Goal: Task Accomplishment & Management: Manage account settings

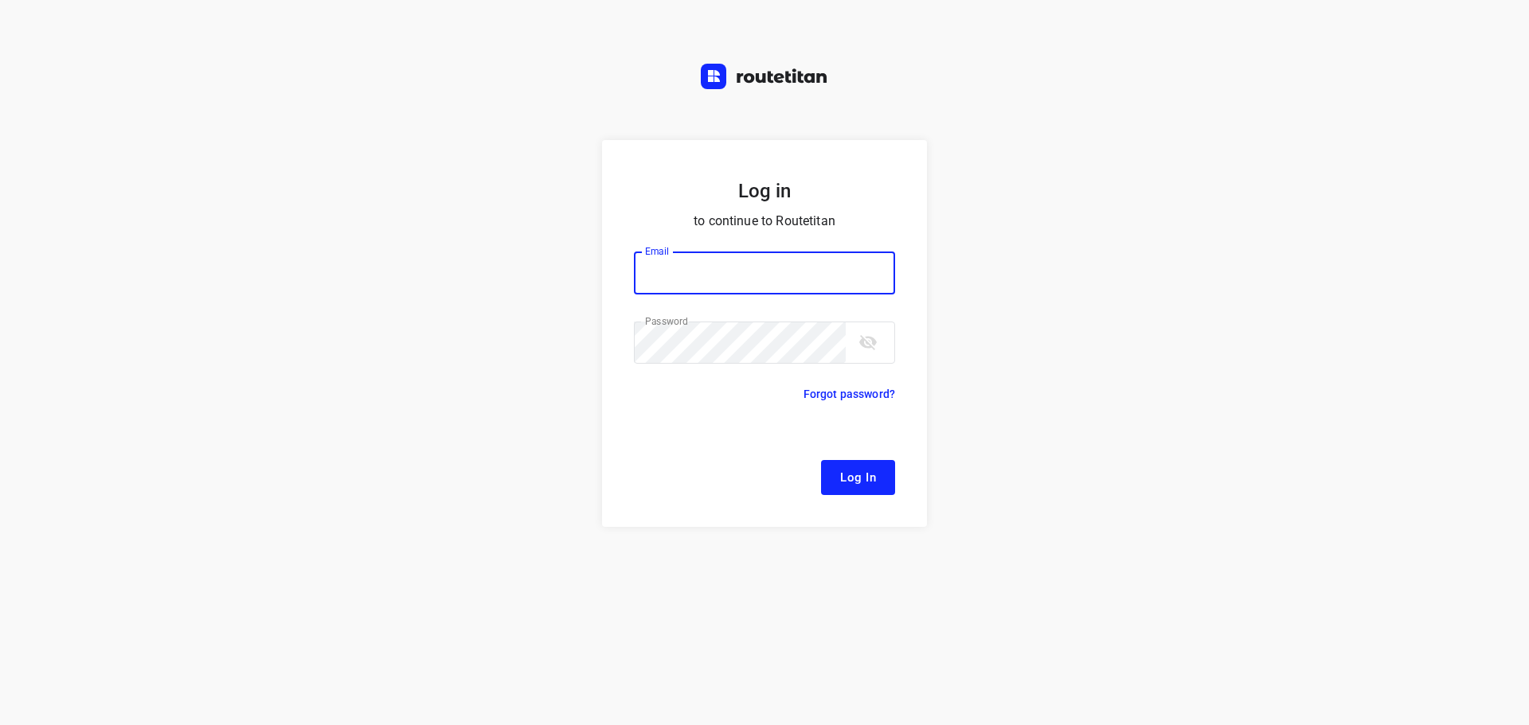
type input "[EMAIL_ADDRESS][DOMAIN_NAME]"
click at [865, 496] on form "Log in to continue to Routetitan Email [EMAIL_ADDRESS][DOMAIN_NAME] Email ​ Pas…" at bounding box center [764, 333] width 325 height 387
click at [865, 488] on button "Log In" at bounding box center [858, 477] width 74 height 35
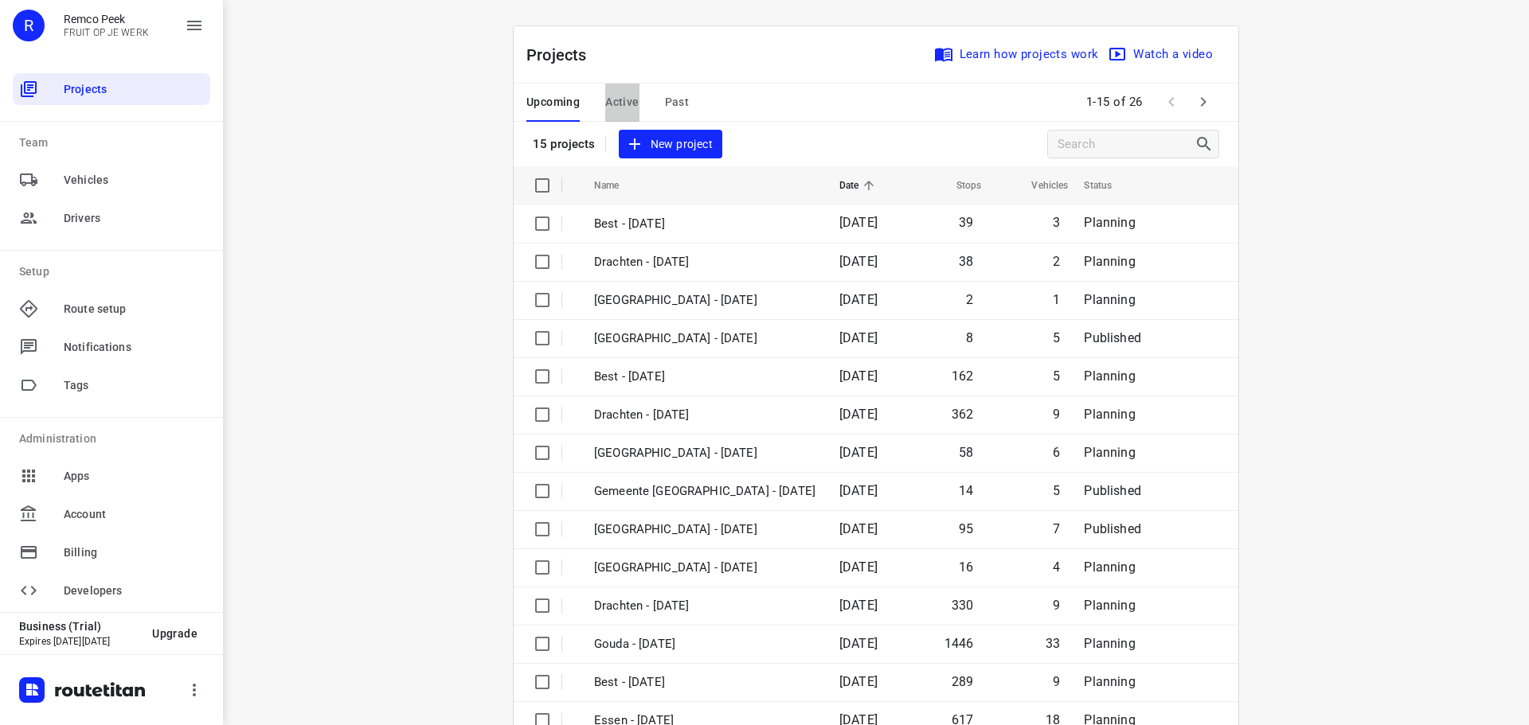
click at [610, 102] on span "Active" at bounding box center [621, 102] width 33 height 20
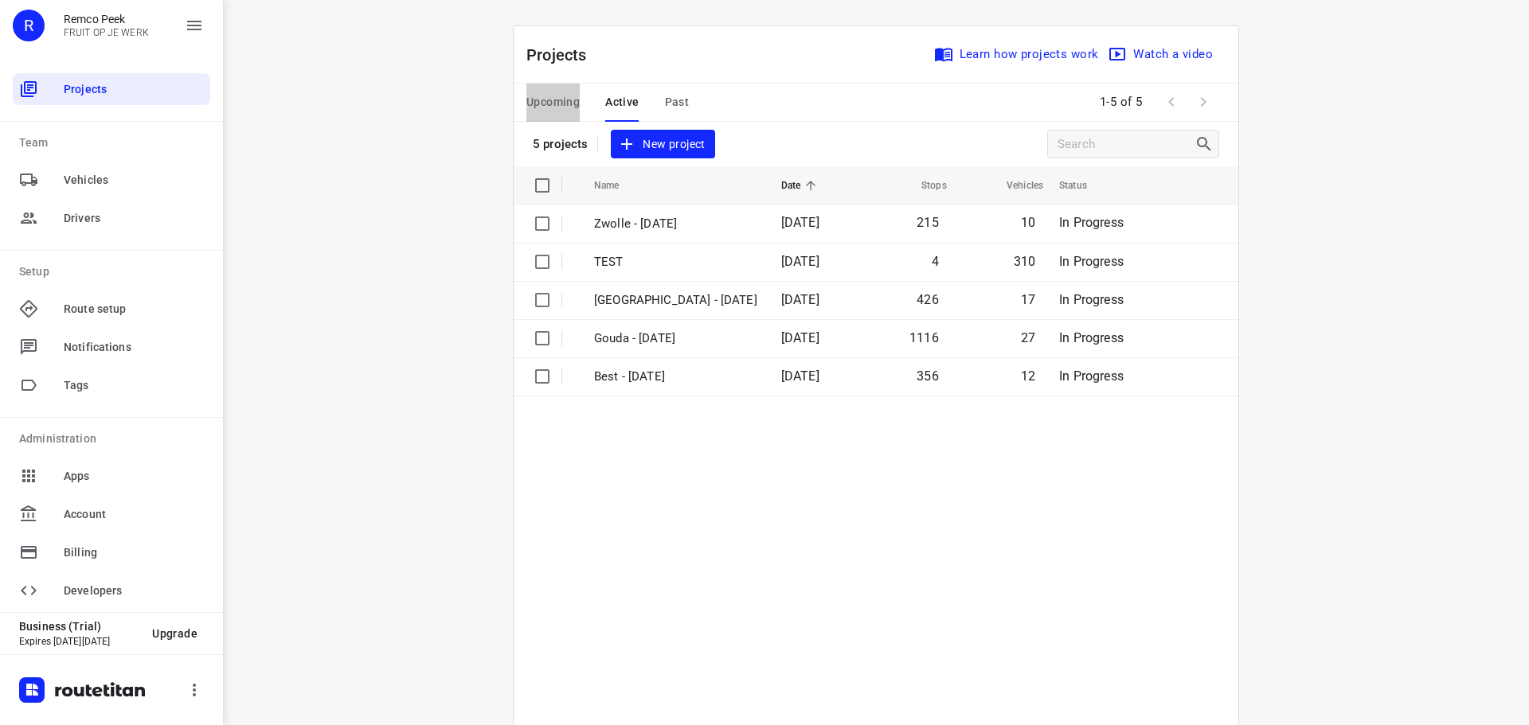
click at [552, 100] on span "Upcoming" at bounding box center [552, 102] width 53 height 20
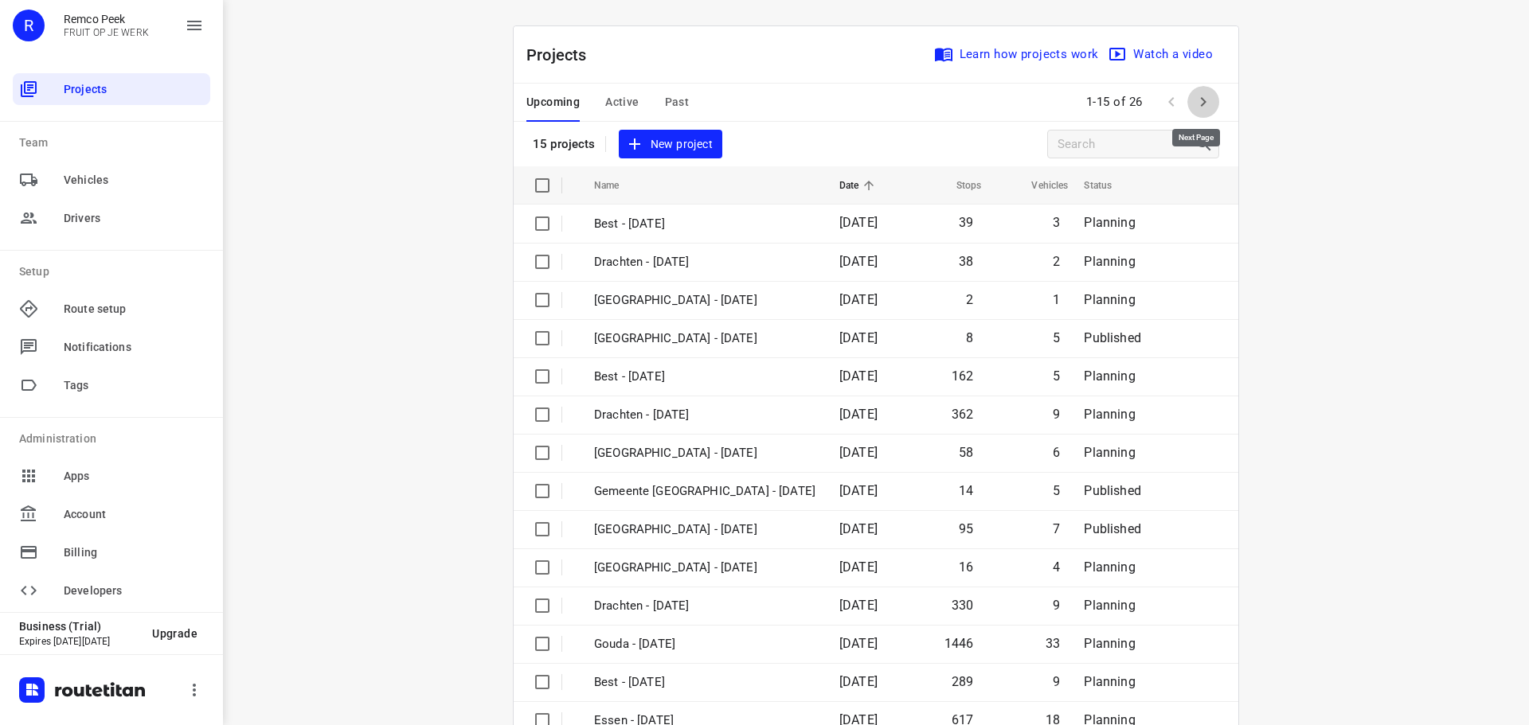
click at [1199, 94] on icon "button" at bounding box center [1203, 101] width 19 height 19
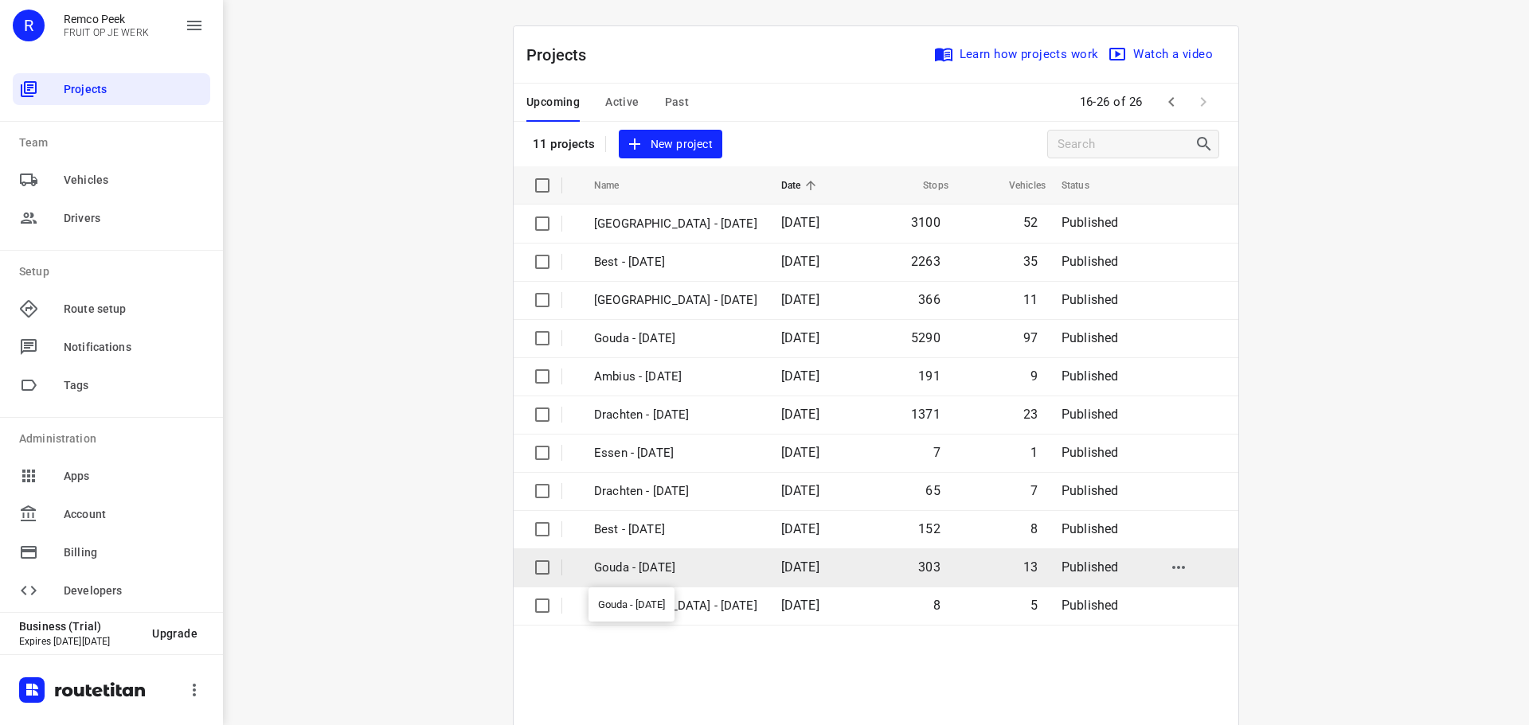
click at [651, 561] on p "Gouda - [DATE]" at bounding box center [675, 568] width 163 height 18
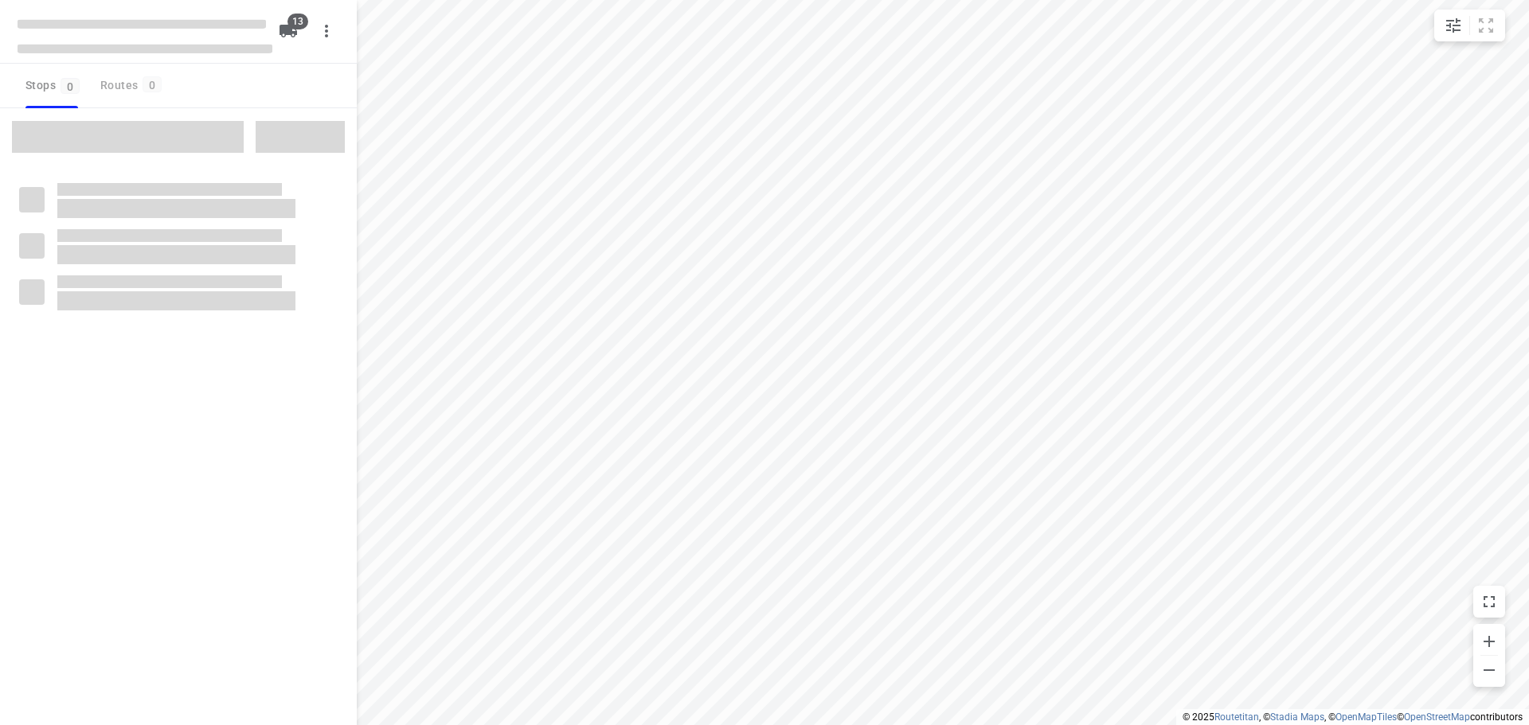
checkbox input "true"
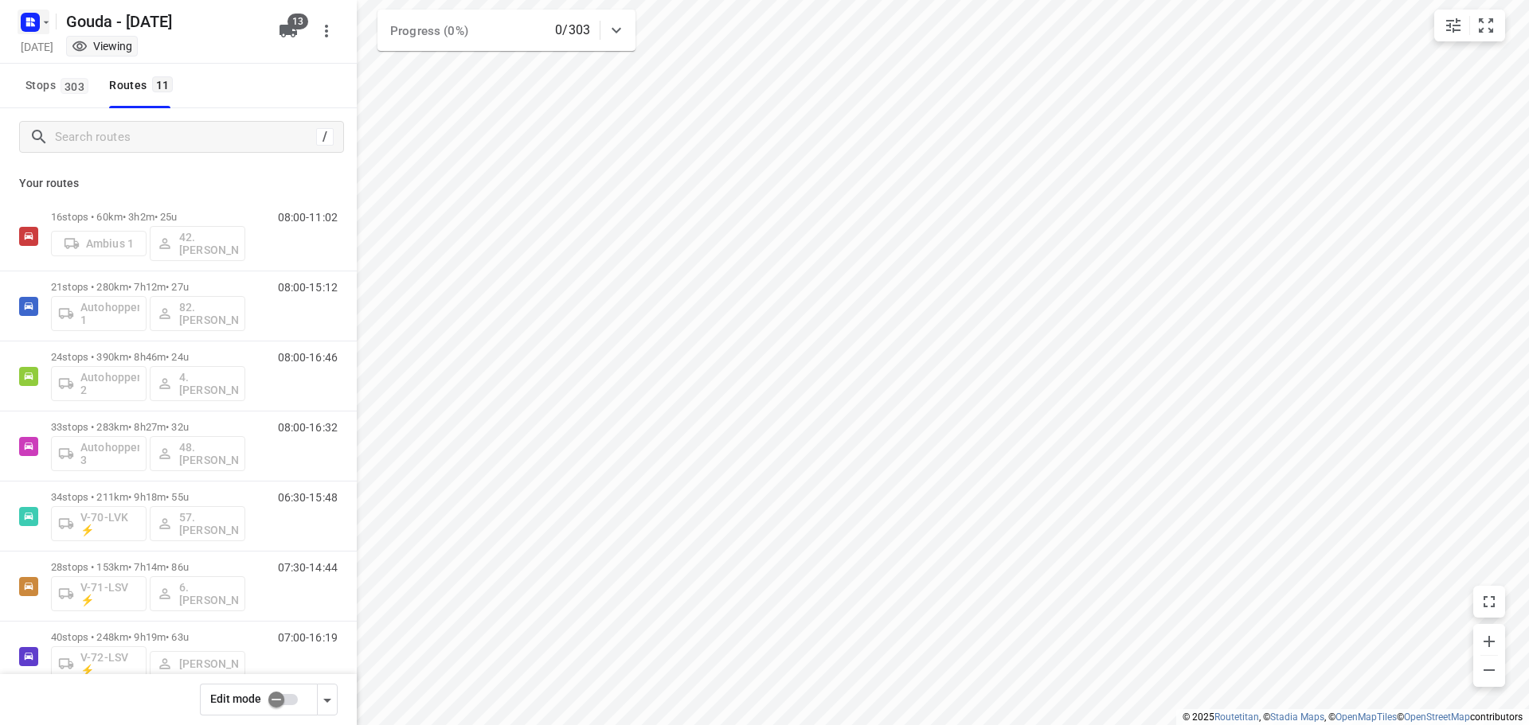
click at [41, 29] on icon "button" at bounding box center [30, 22] width 25 height 25
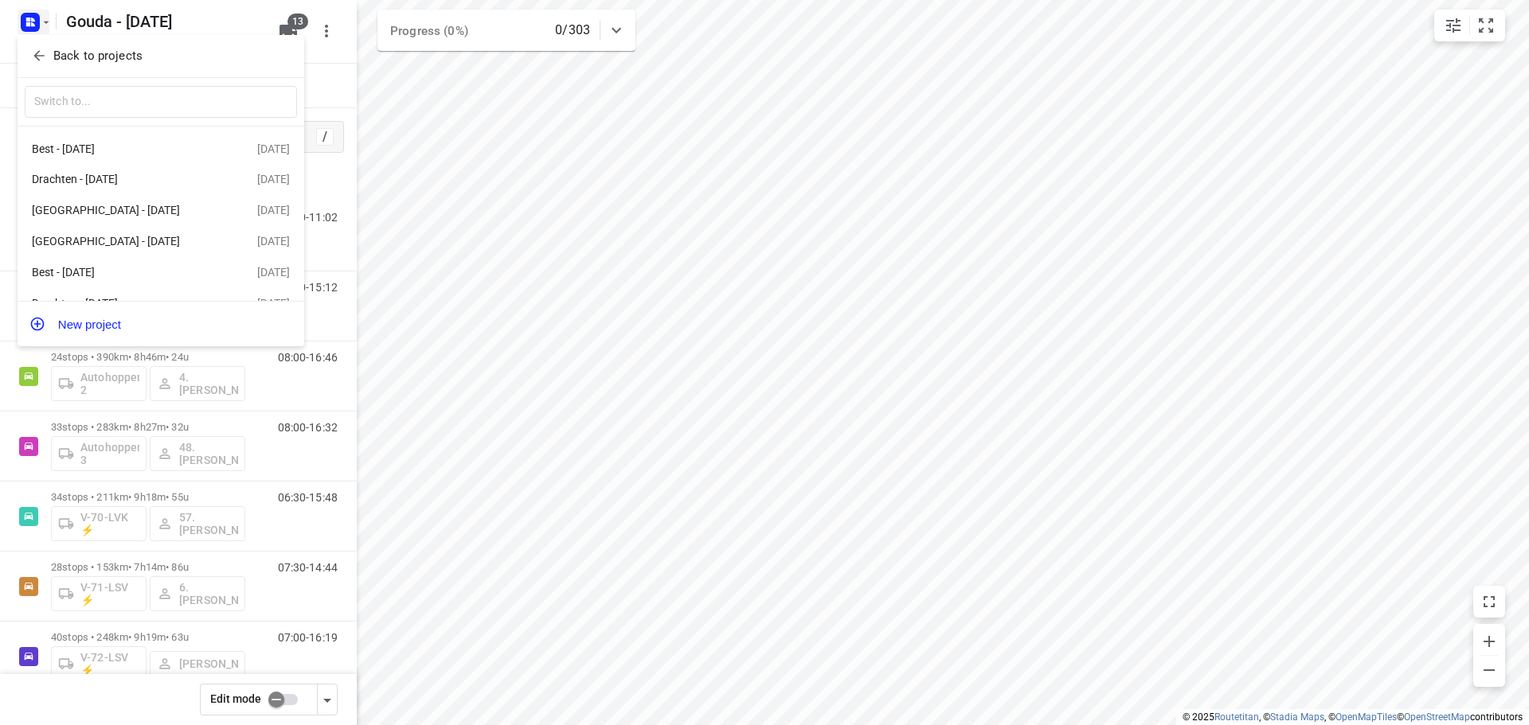
click at [47, 50] on span "Back to projects" at bounding box center [161, 56] width 260 height 18
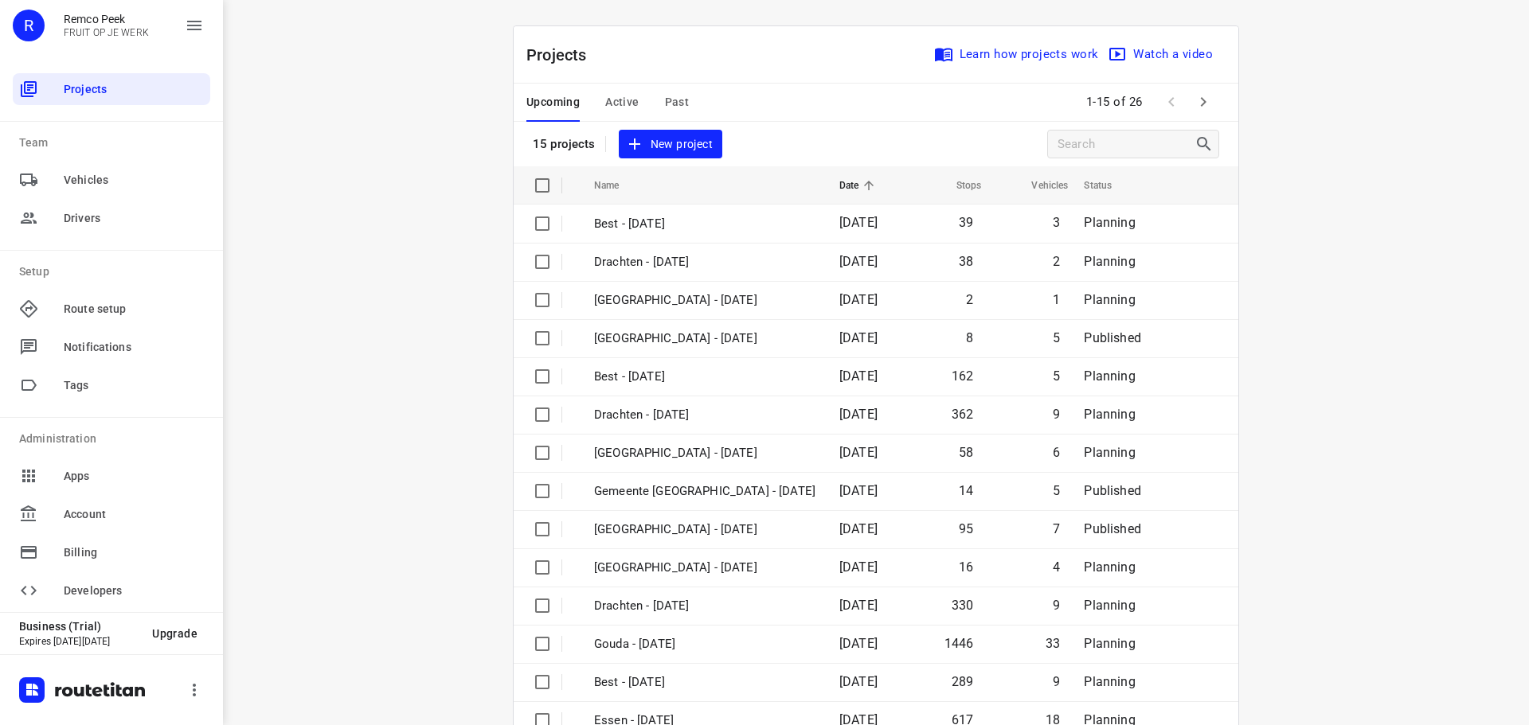
click at [615, 103] on span "Active" at bounding box center [621, 102] width 33 height 20
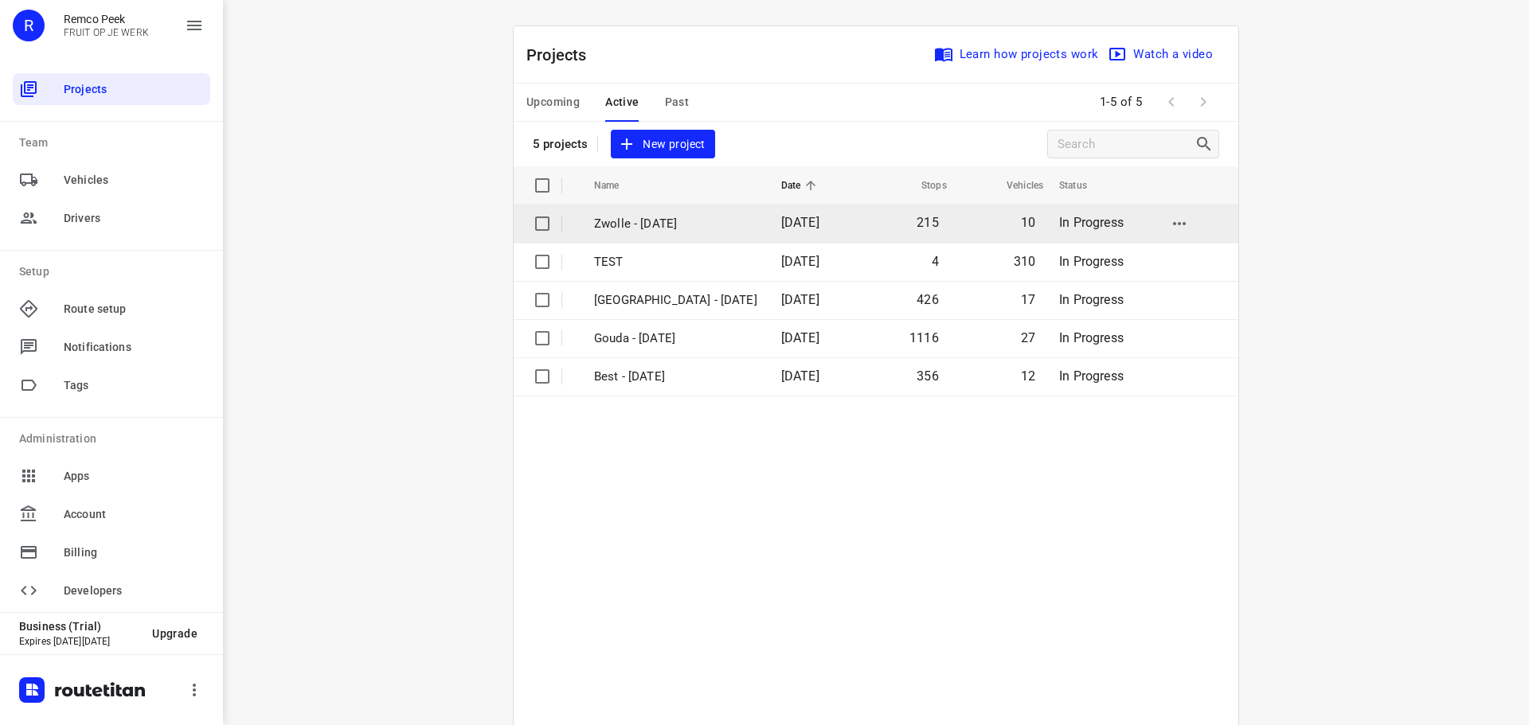
click at [641, 217] on p "Zwolle - [DATE]" at bounding box center [675, 224] width 163 height 18
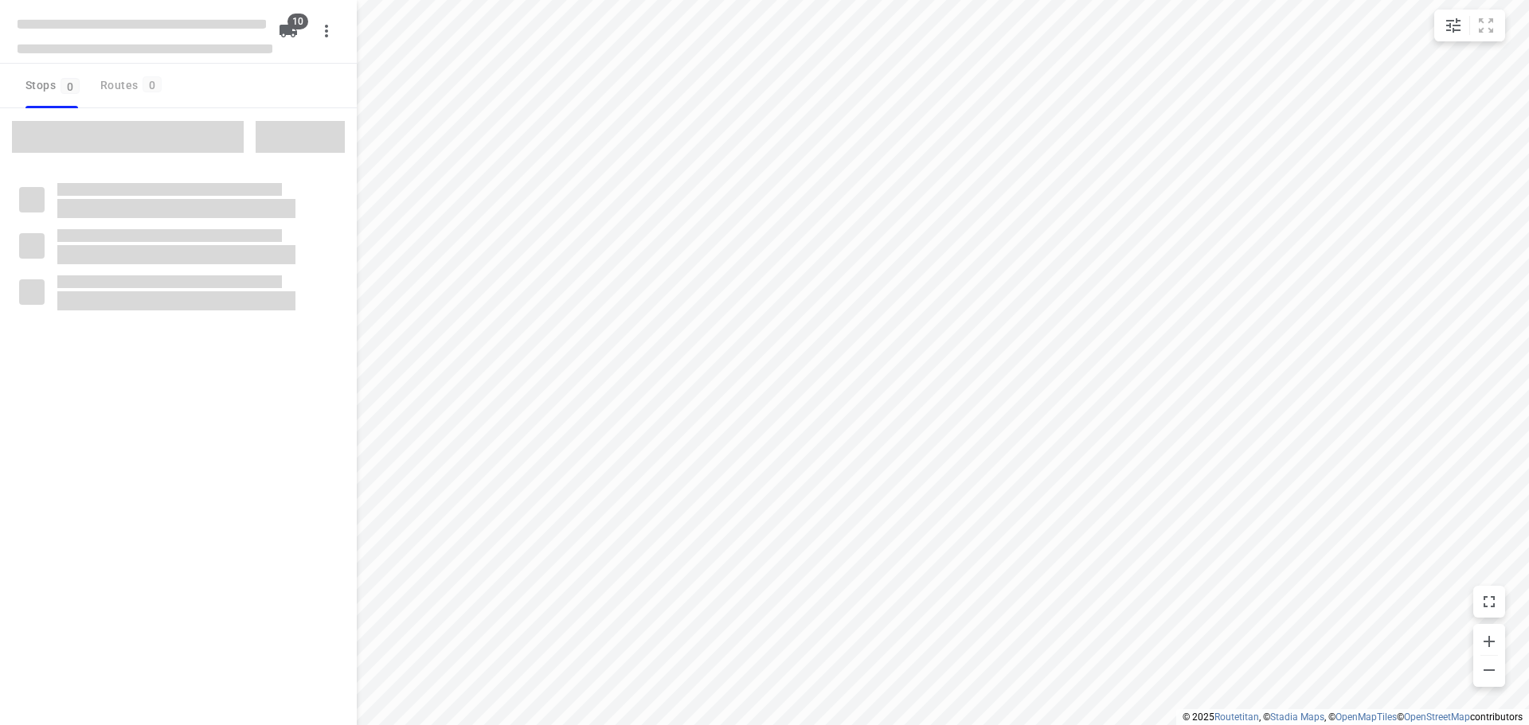
checkbox input "true"
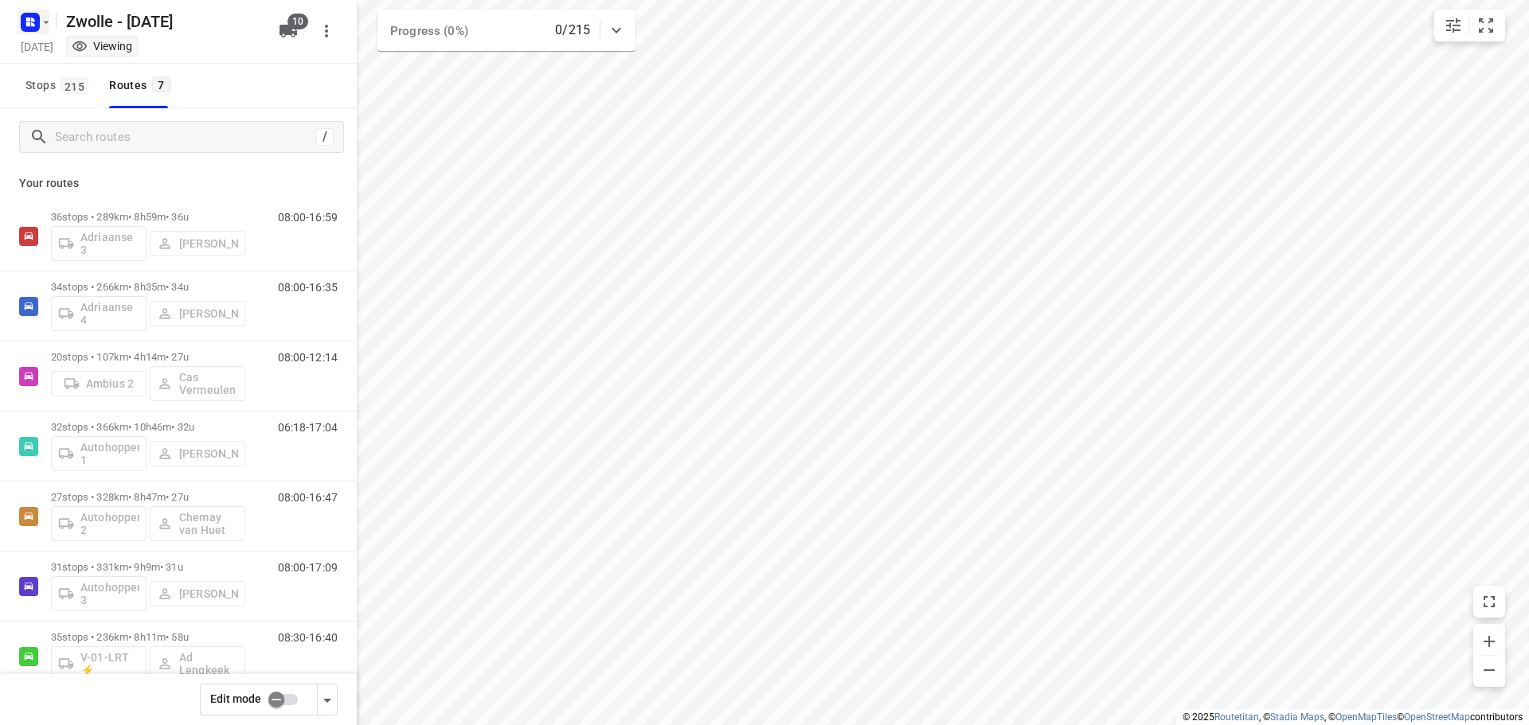
click at [47, 24] on icon "button" at bounding box center [46, 22] width 13 height 13
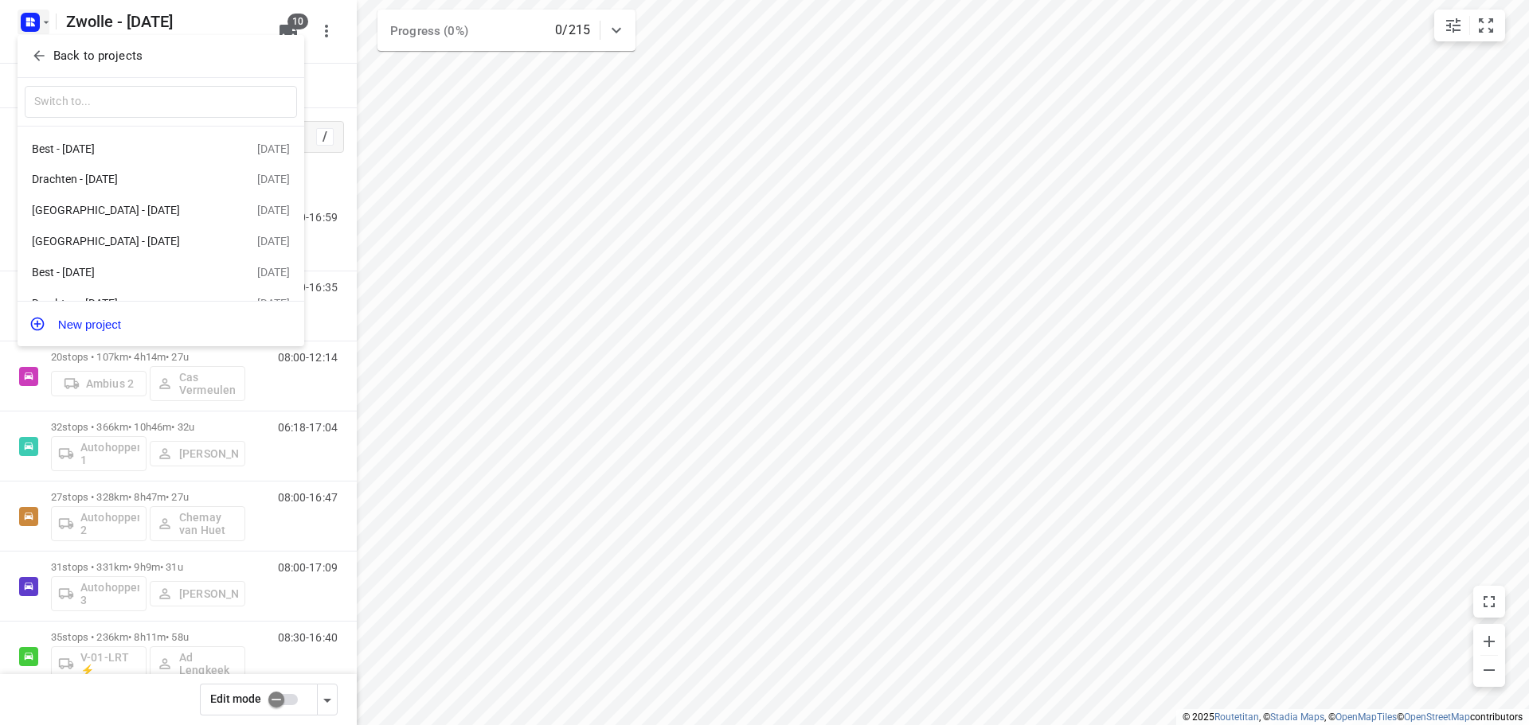
click at [53, 49] on p "Back to projects" at bounding box center [97, 56] width 89 height 18
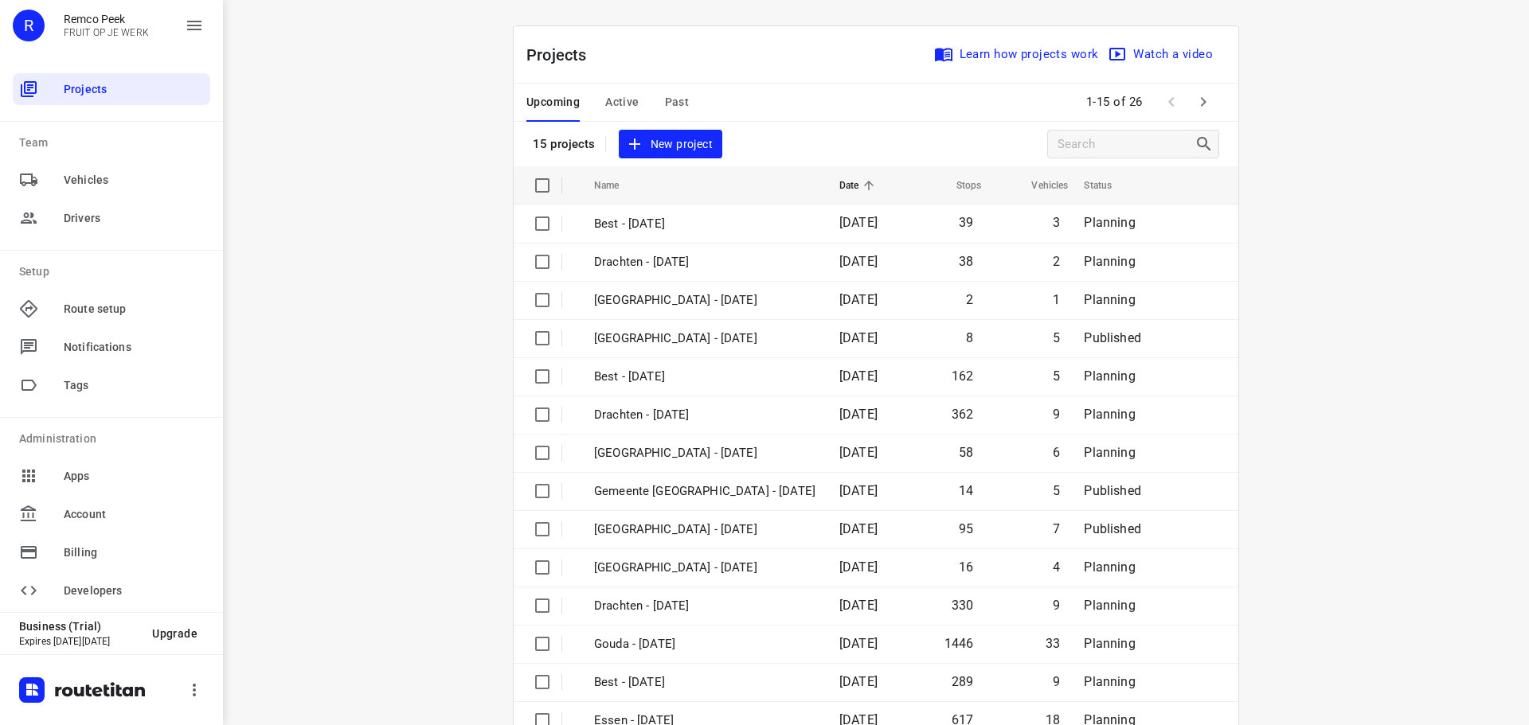
click at [617, 96] on span "Active" at bounding box center [621, 102] width 33 height 20
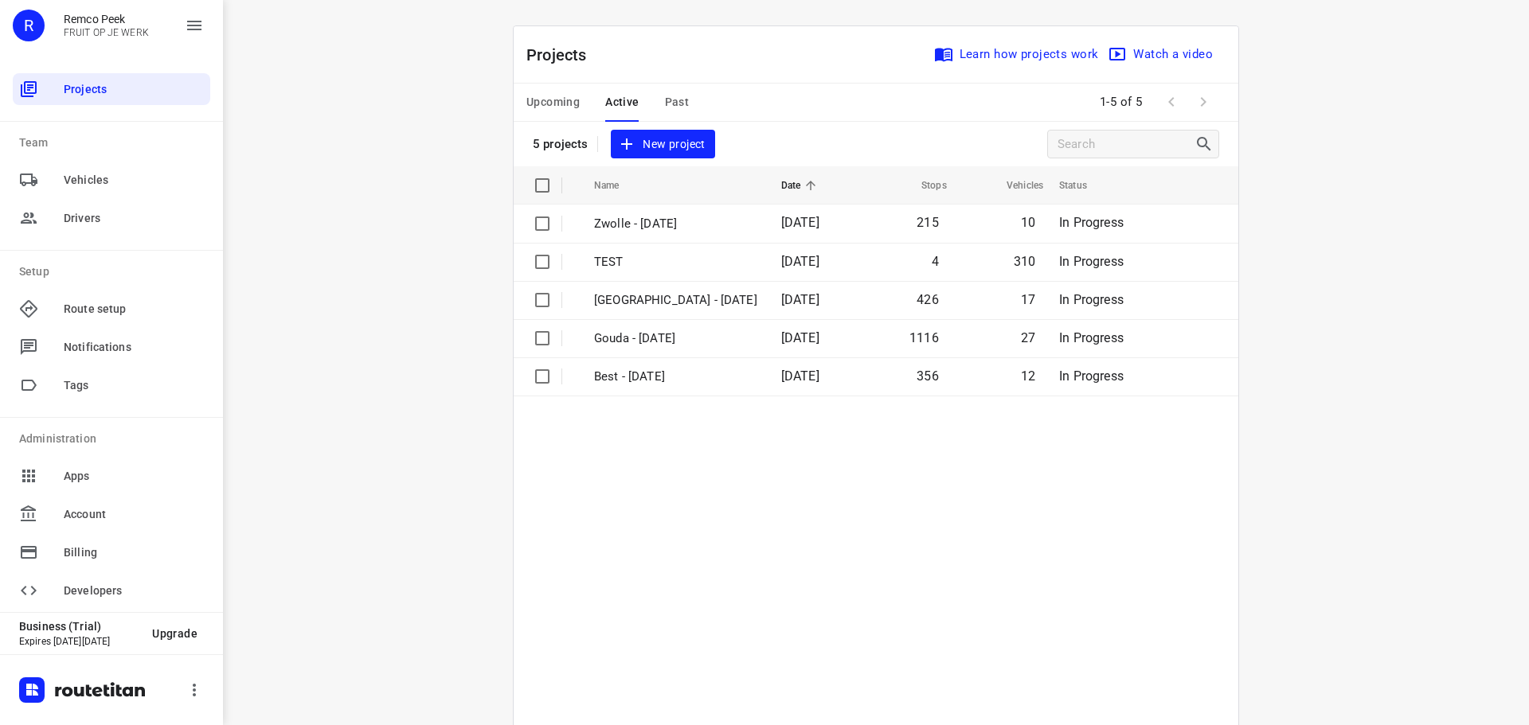
click at [560, 92] on button "Upcoming" at bounding box center [552, 103] width 53 height 38
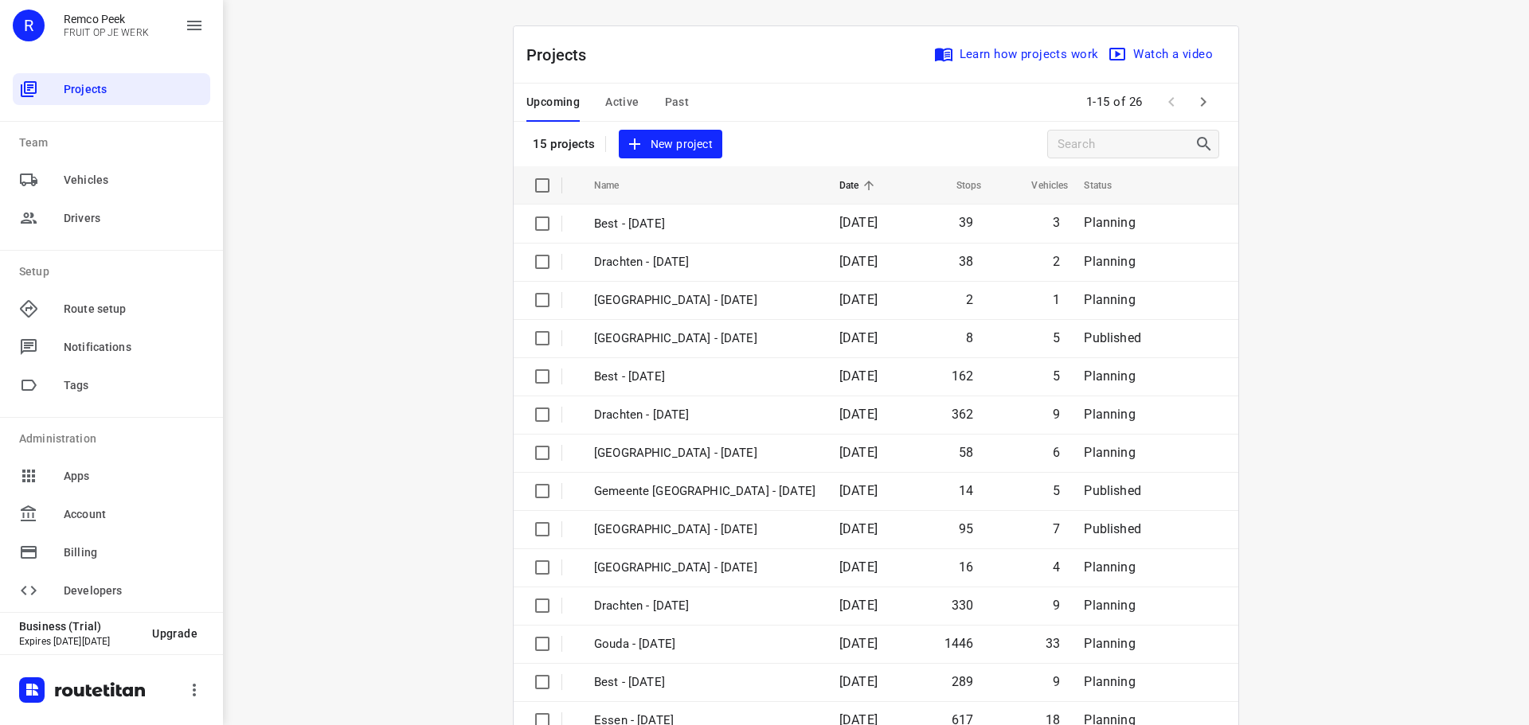
click at [1199, 112] on button "button" at bounding box center [1203, 102] width 32 height 32
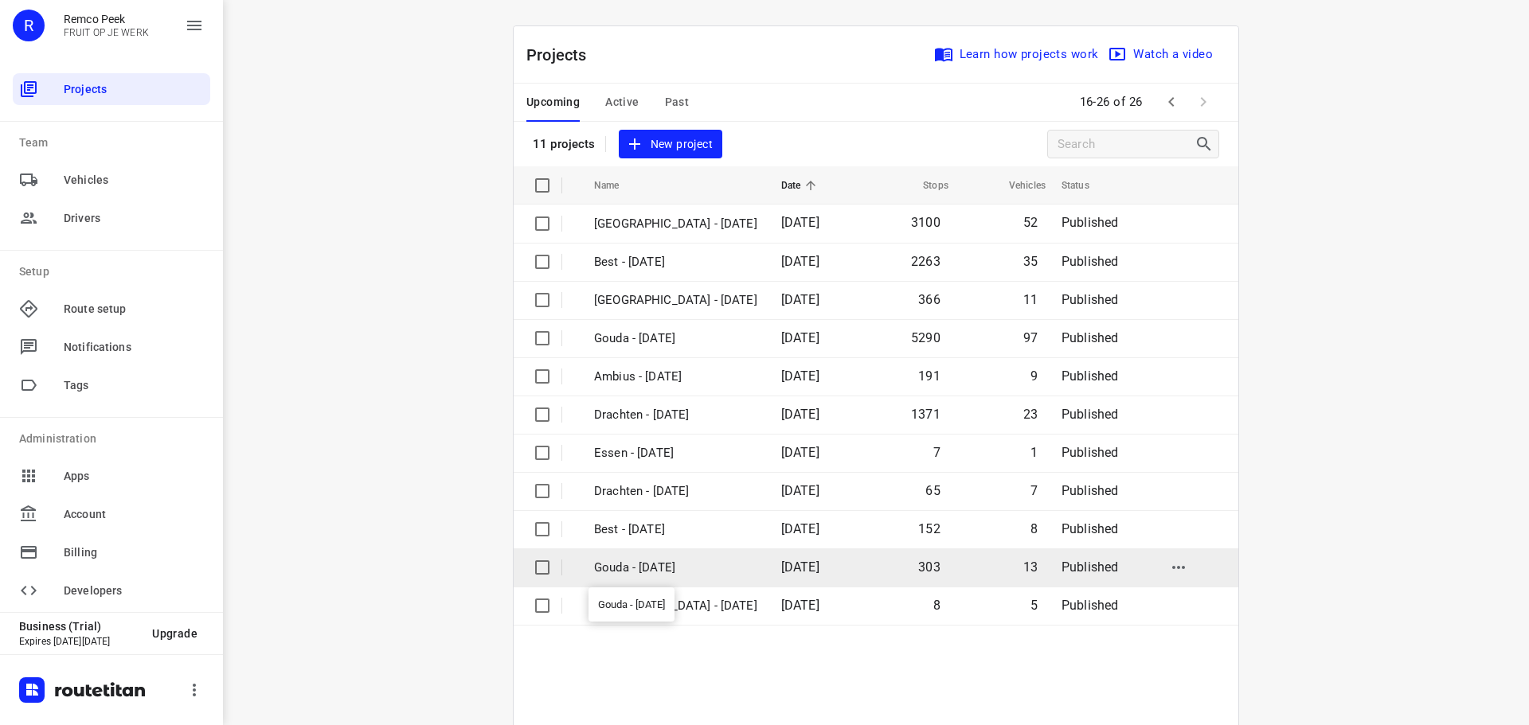
click at [635, 561] on p "Gouda - [DATE]" at bounding box center [675, 568] width 163 height 18
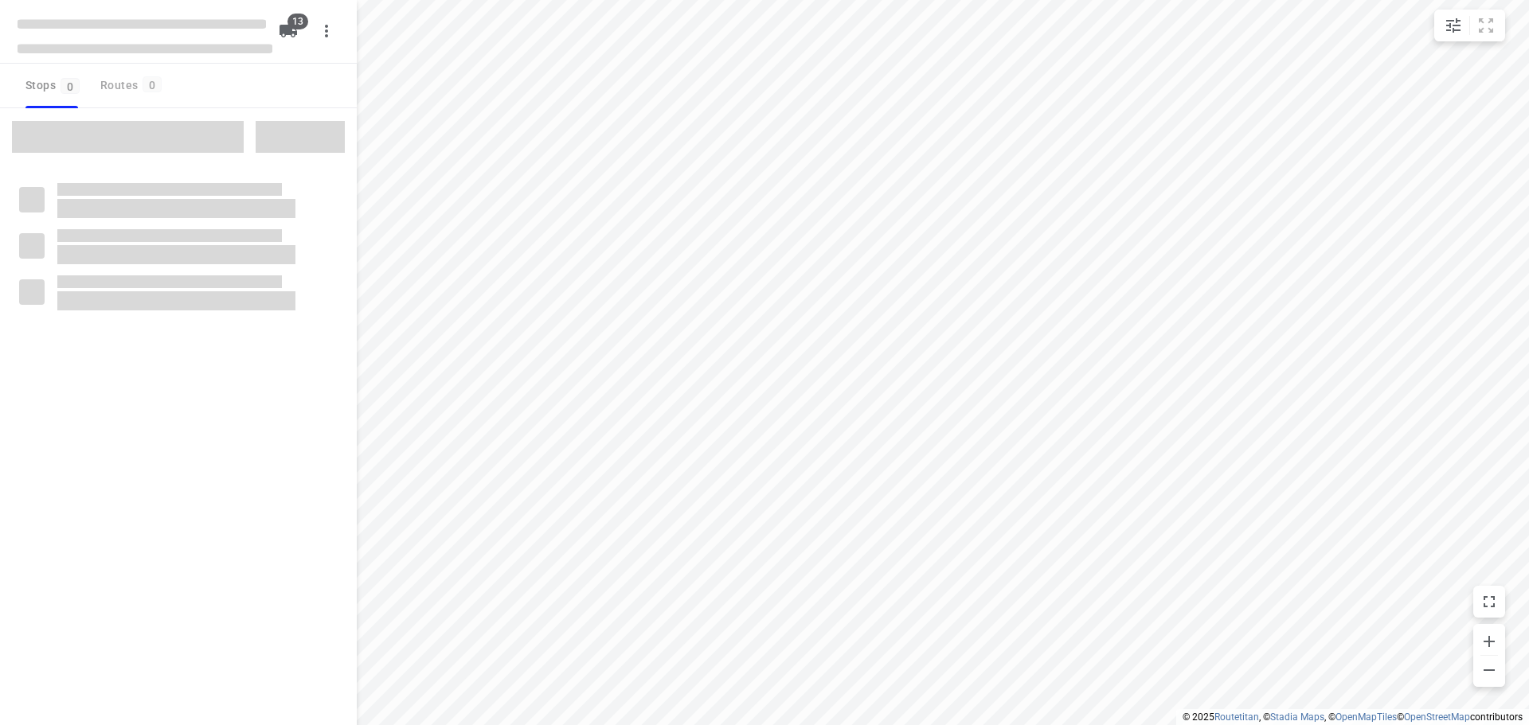
checkbox input "true"
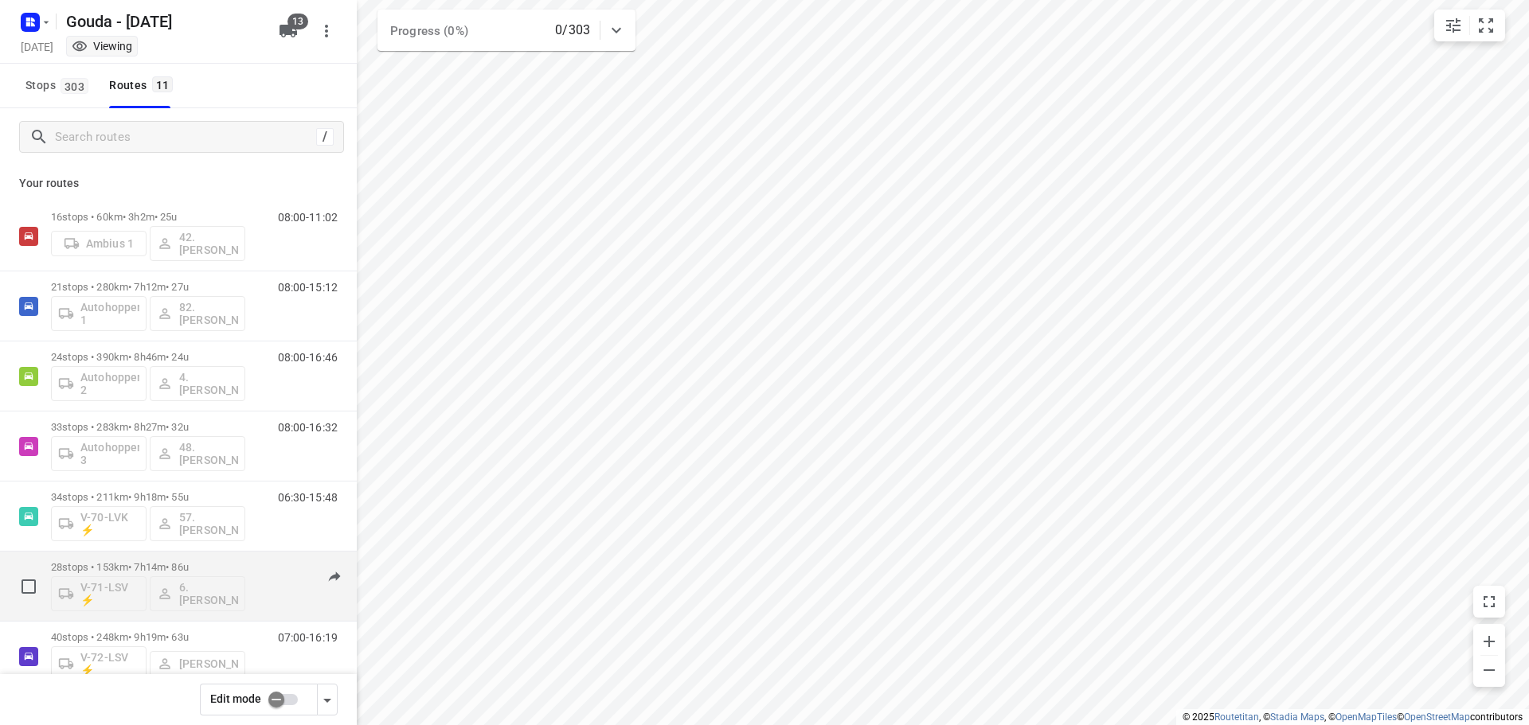
click at [125, 562] on p "28 stops • 153km • 7h14m • 86u" at bounding box center [148, 567] width 194 height 12
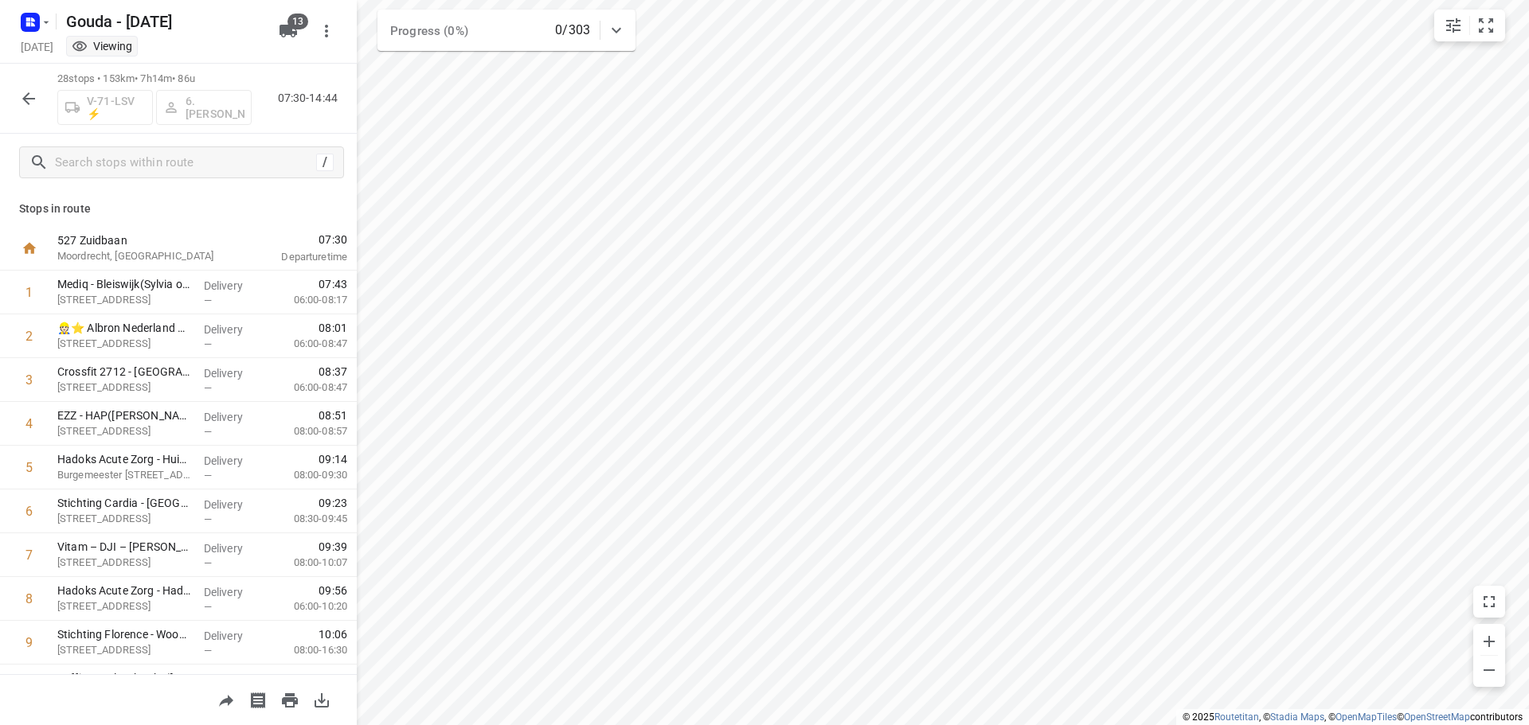
click at [29, 93] on icon "button" at bounding box center [28, 98] width 13 height 13
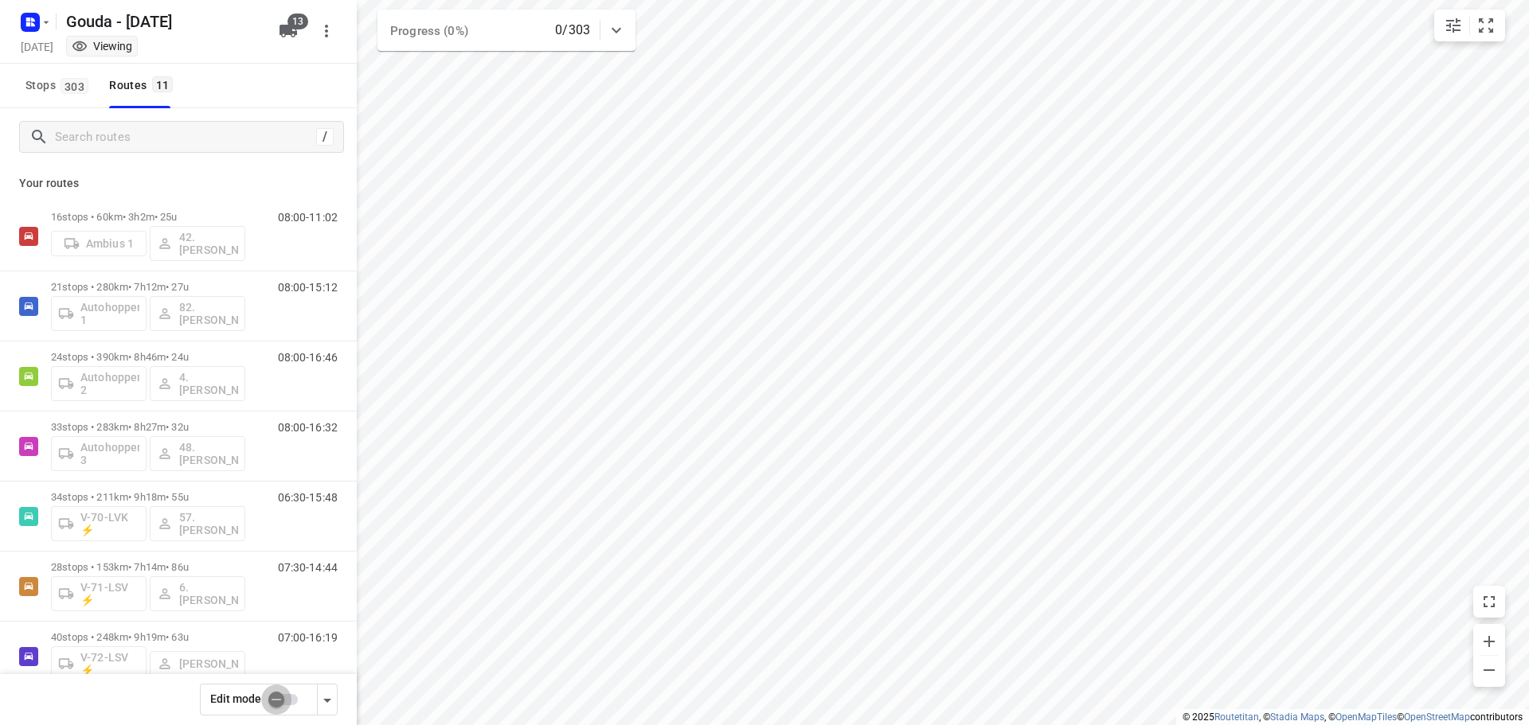
click at [290, 701] on input "checkbox" at bounding box center [276, 700] width 91 height 30
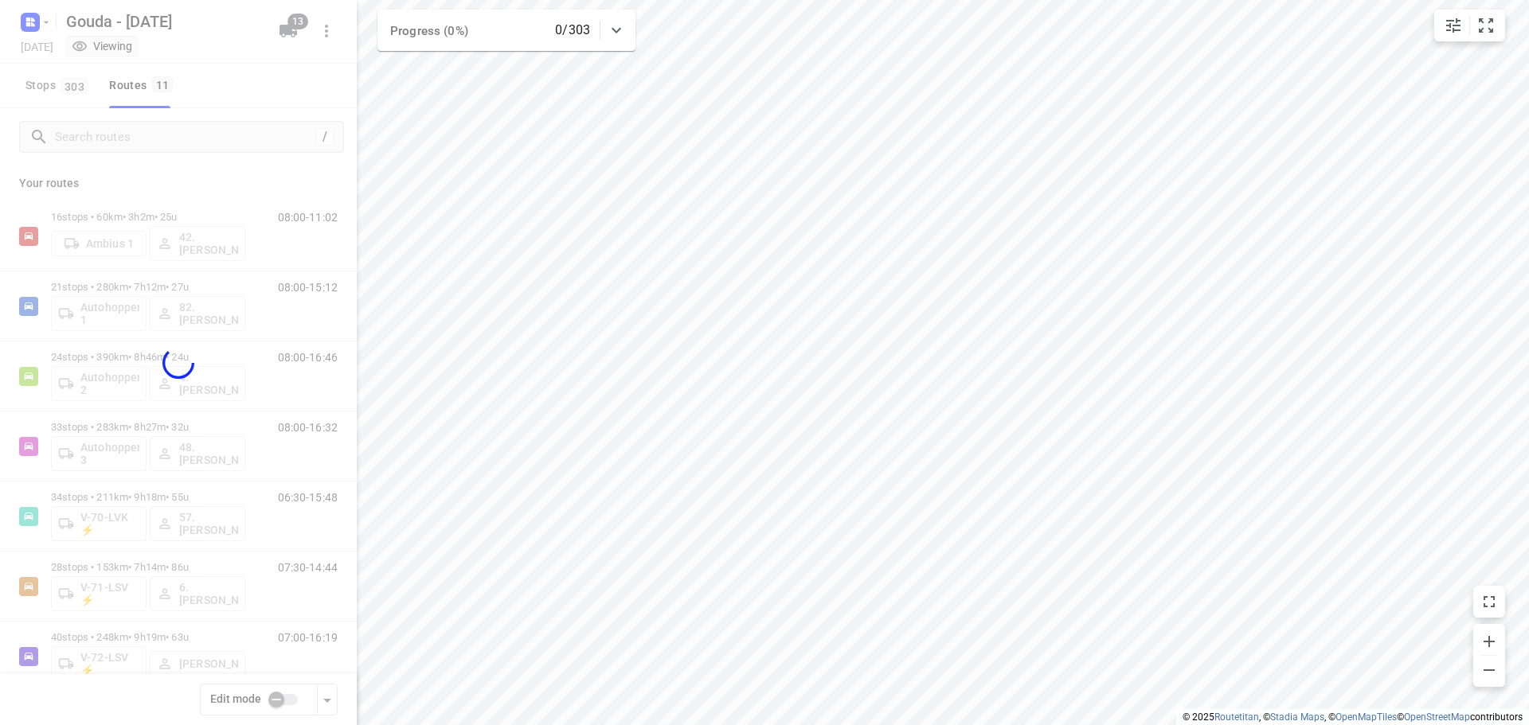
checkbox input "true"
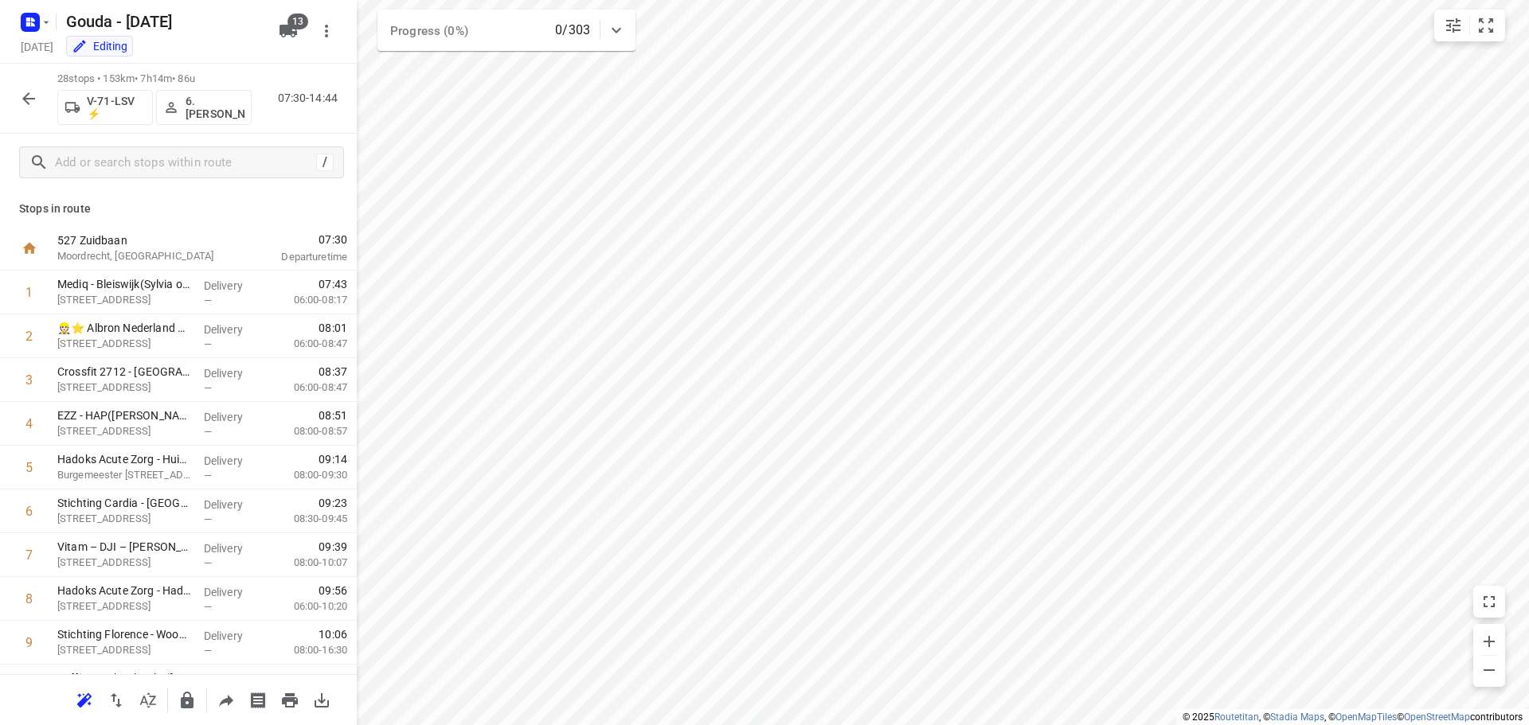
click at [211, 105] on p "6. [PERSON_NAME]" at bounding box center [215, 107] width 59 height 25
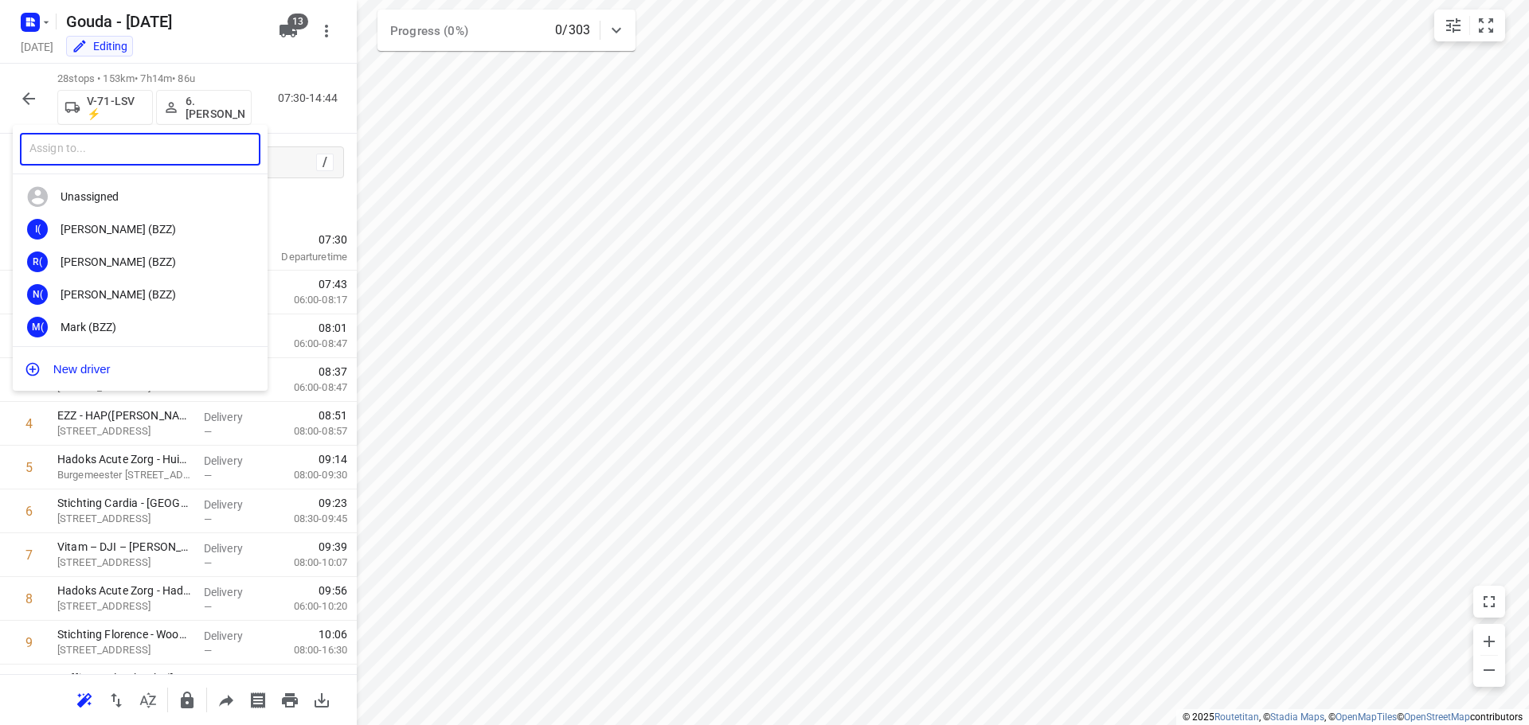
drag, startPoint x: 157, startPoint y: 159, endPoint x: 145, endPoint y: 161, distance: 12.0
click at [148, 162] on input "text" at bounding box center [140, 149] width 240 height 33
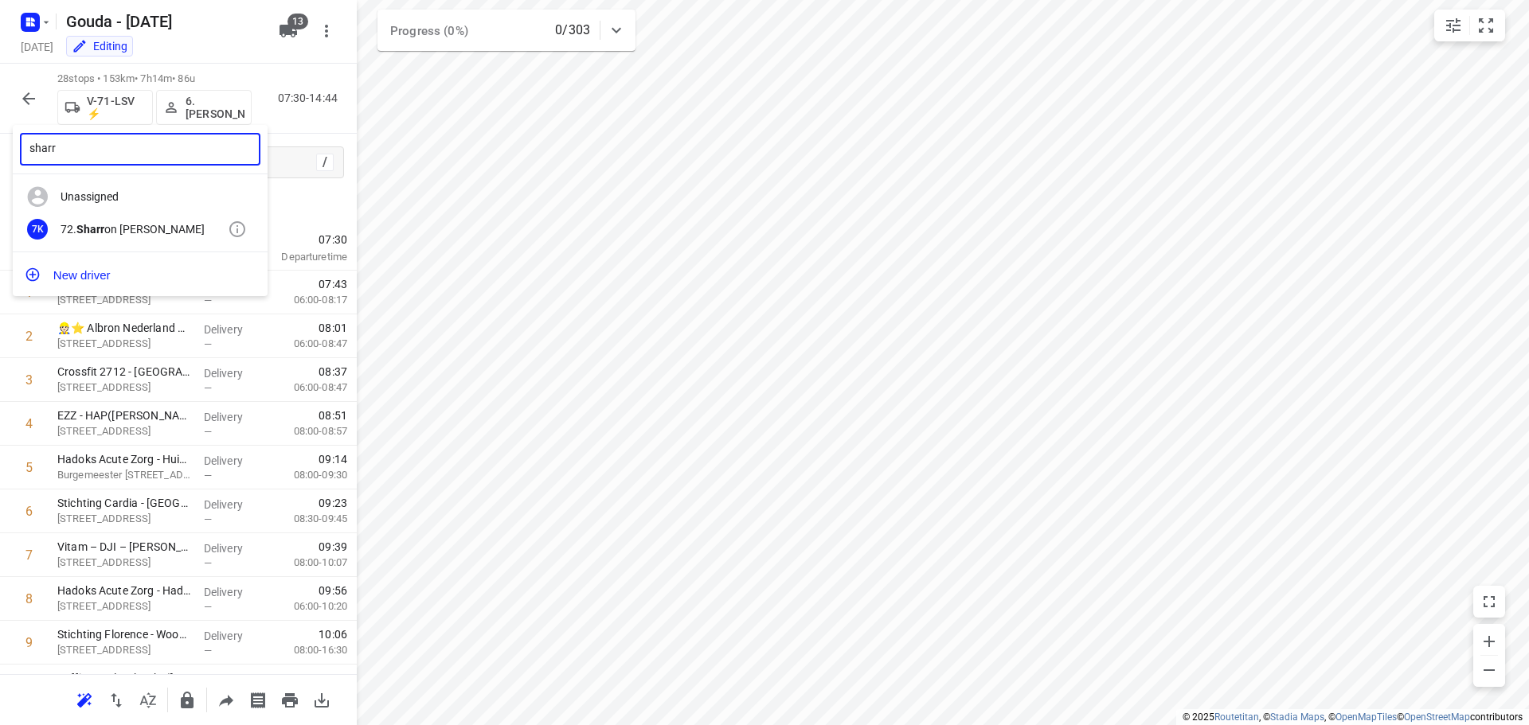
type input "sharr"
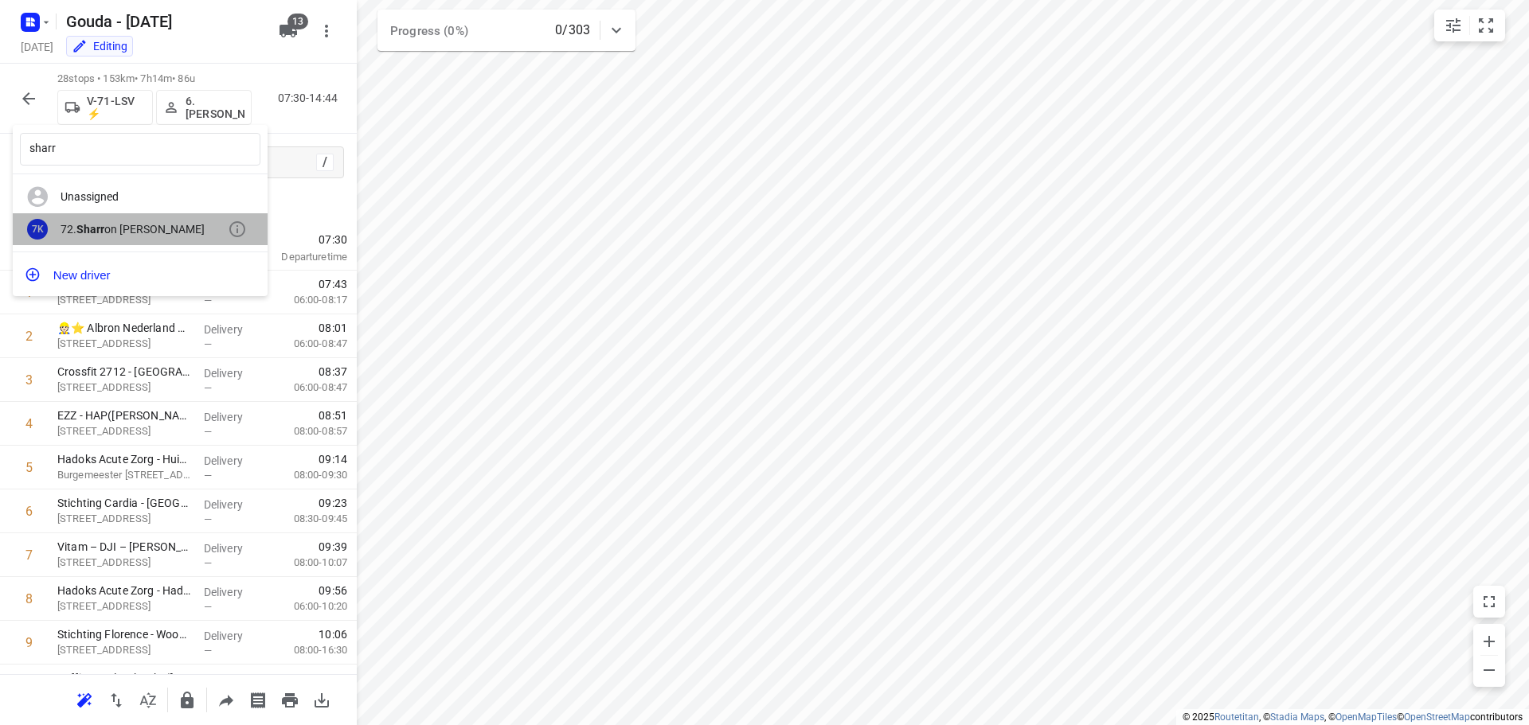
click at [140, 224] on div "72. Sharr on Koeiman" at bounding box center [144, 229] width 167 height 13
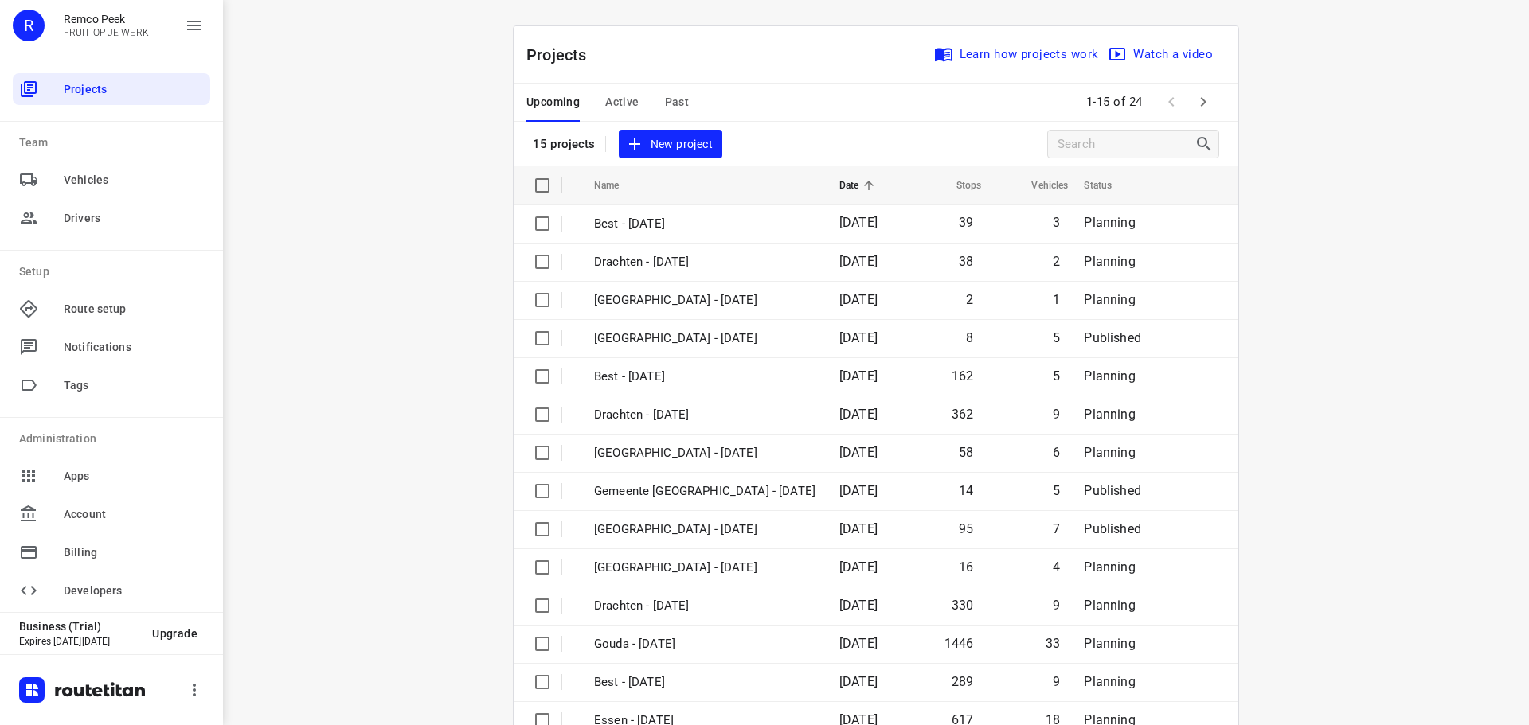
click at [1195, 94] on icon "button" at bounding box center [1203, 101] width 19 height 19
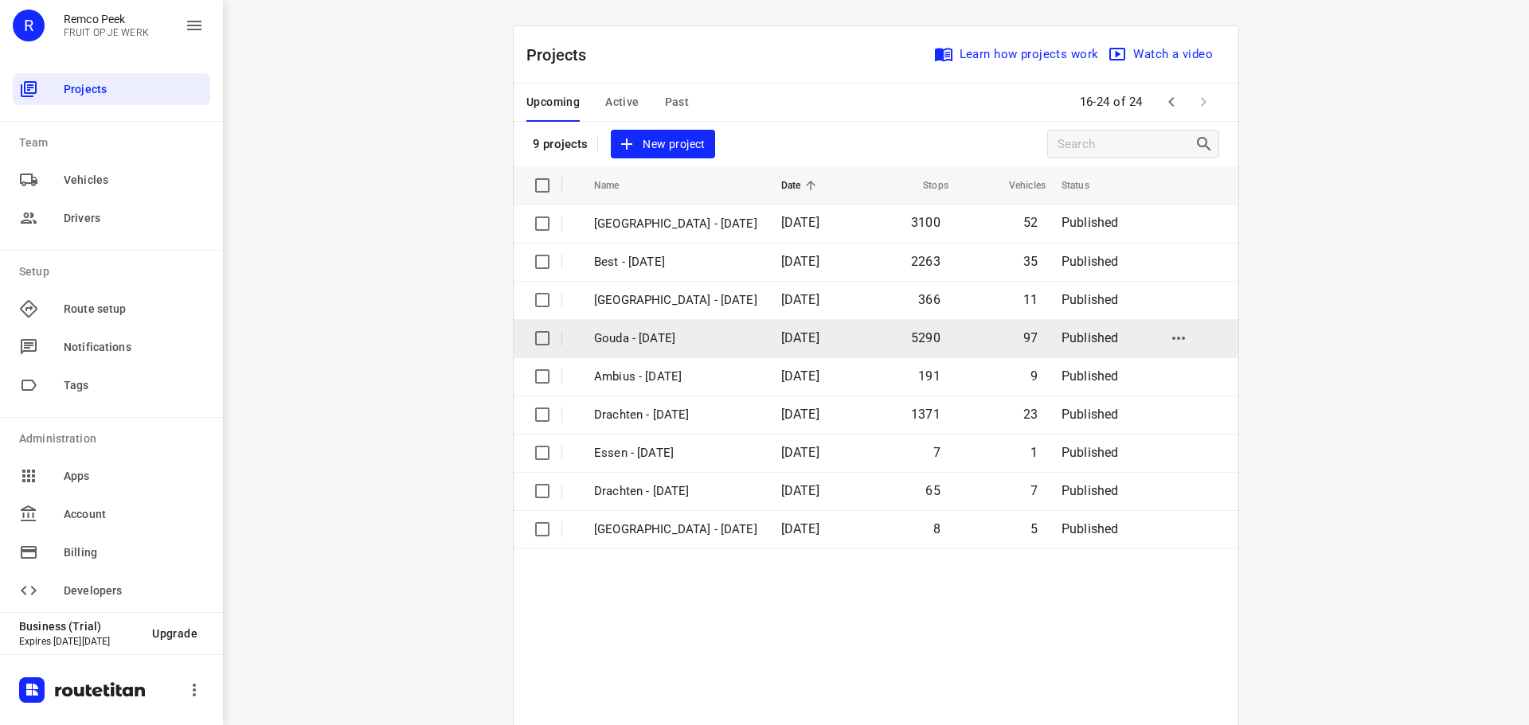
click at [668, 337] on p "Gouda - [DATE]" at bounding box center [675, 339] width 163 height 18
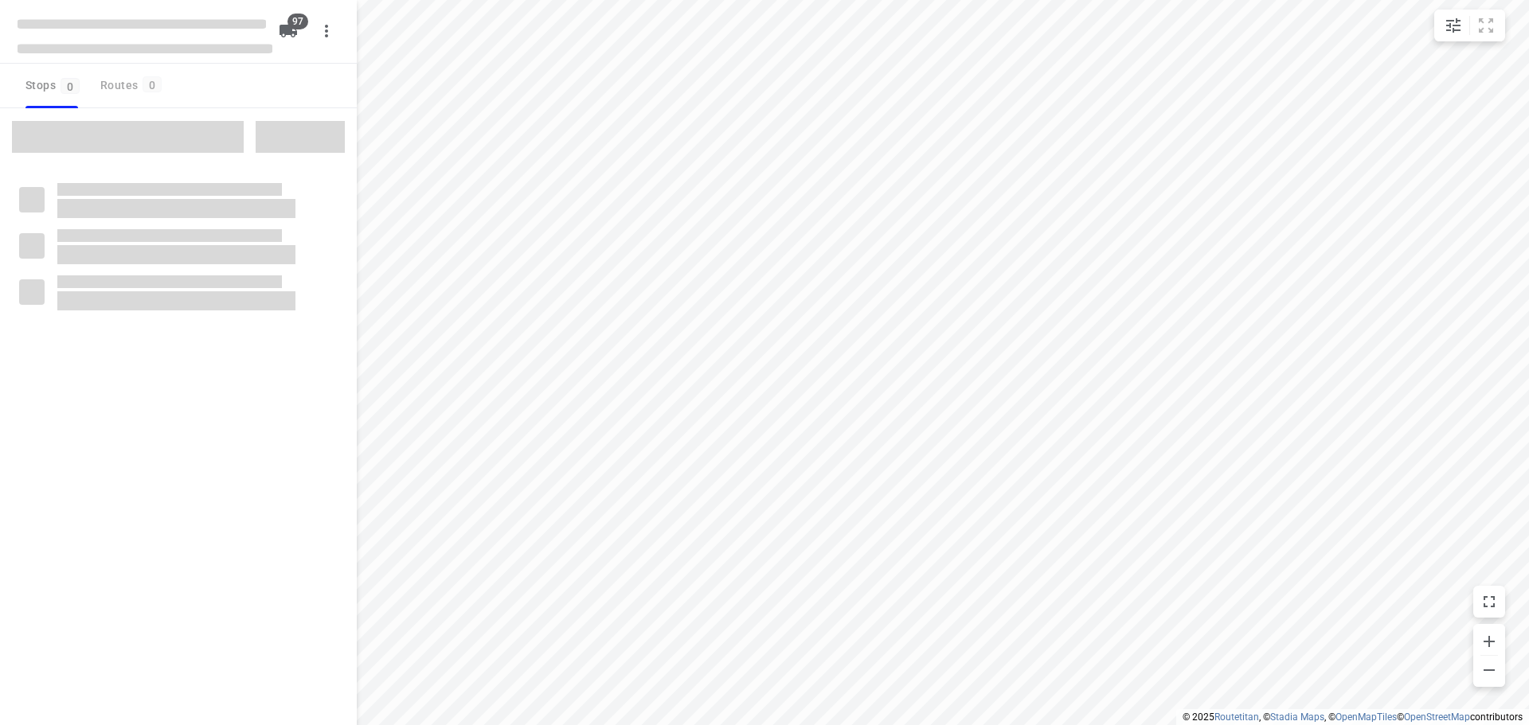
checkbox input "true"
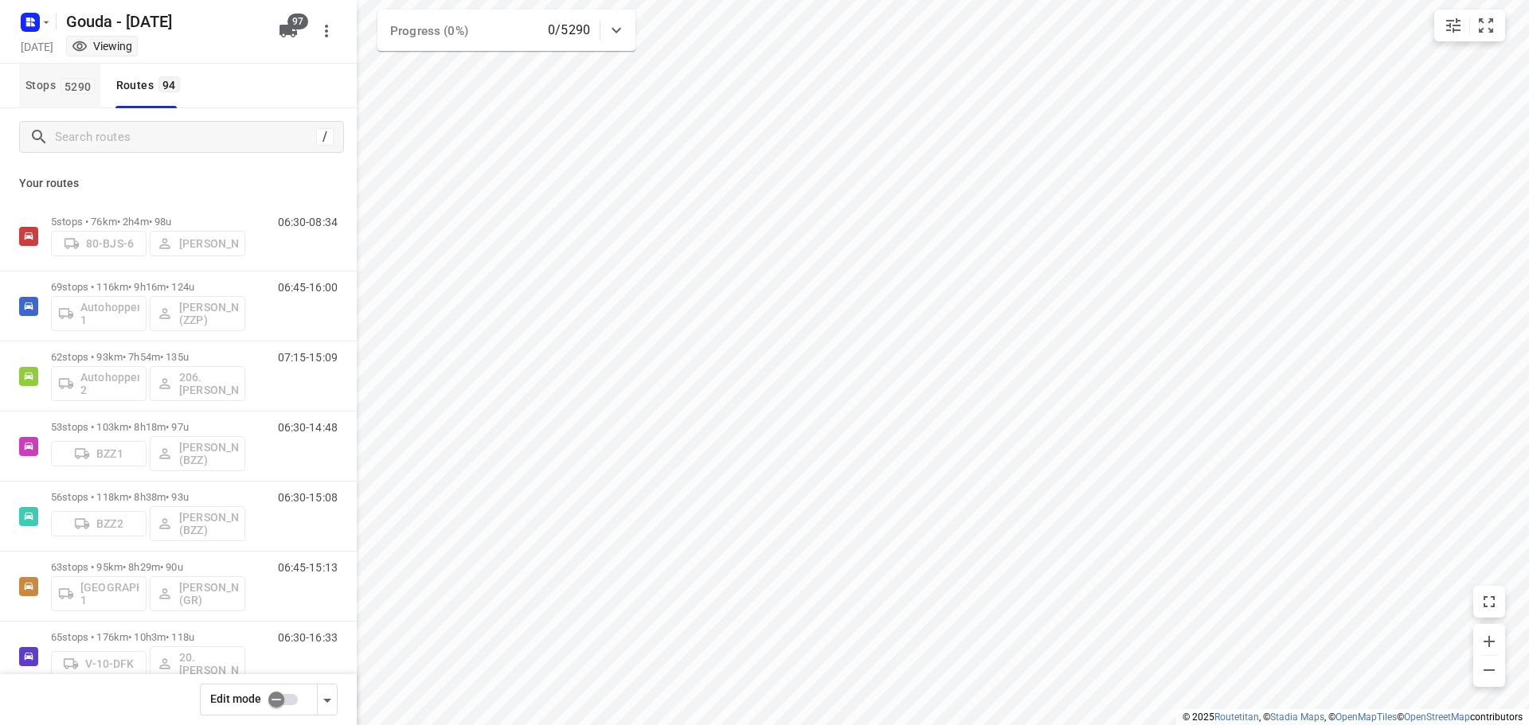
click at [57, 71] on button "Stops 5290" at bounding box center [59, 86] width 81 height 45
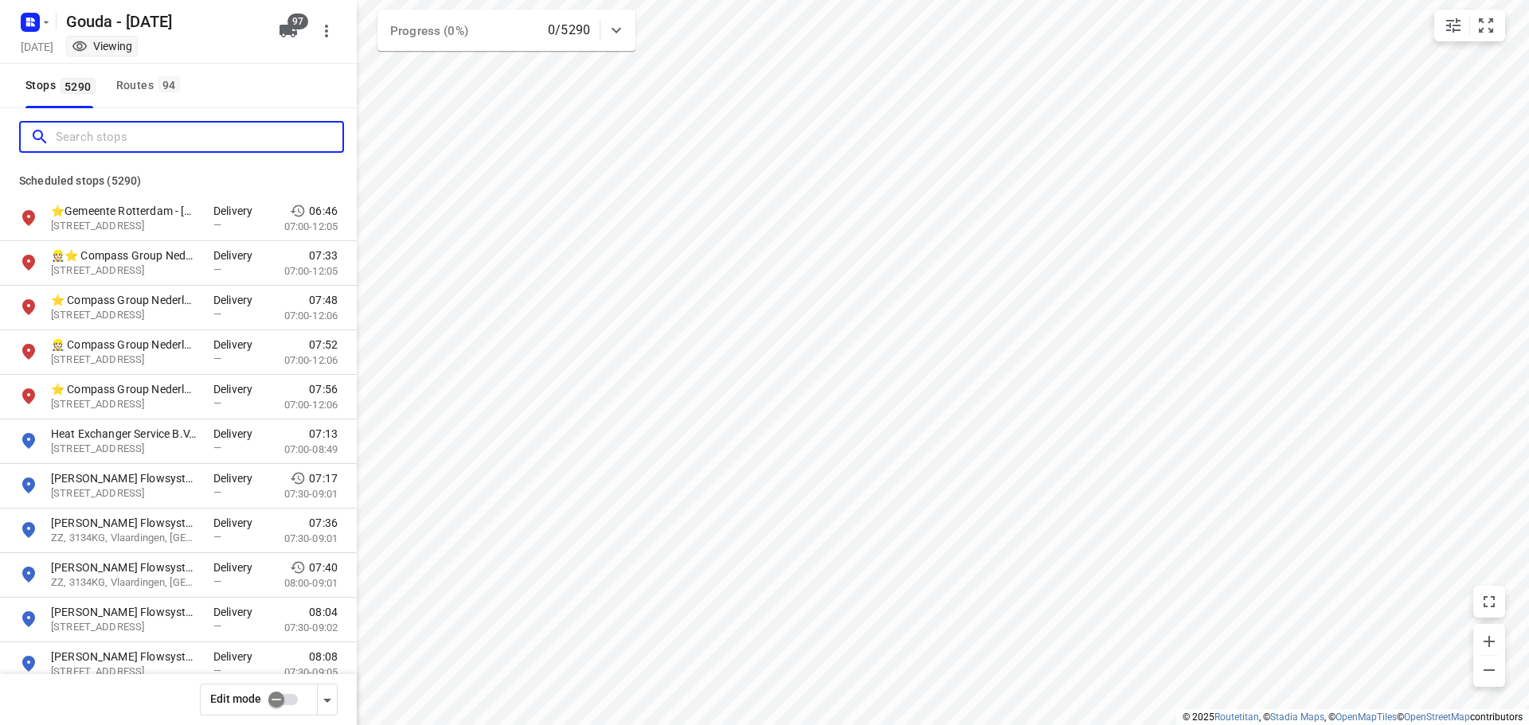
click at [84, 131] on input "Search stops" at bounding box center [199, 137] width 287 height 25
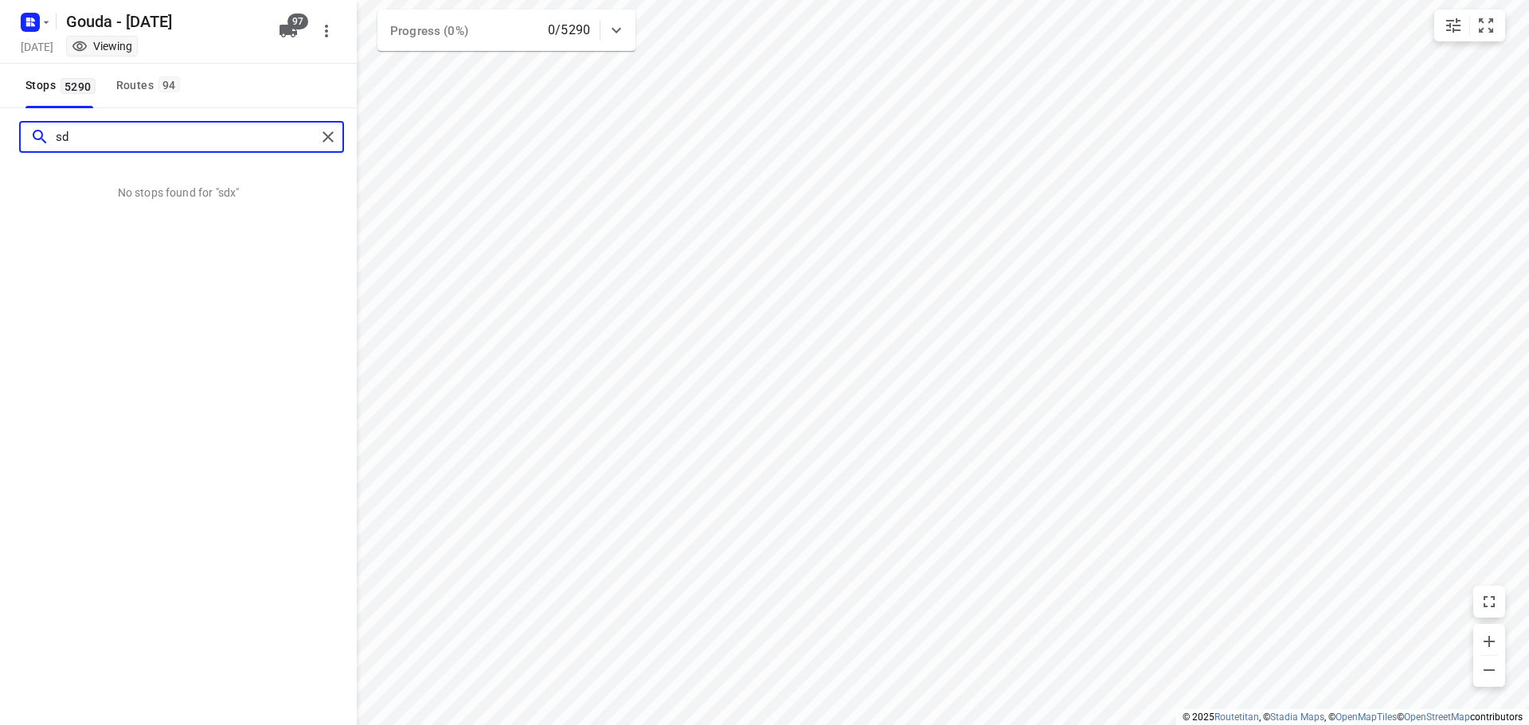
type input "s"
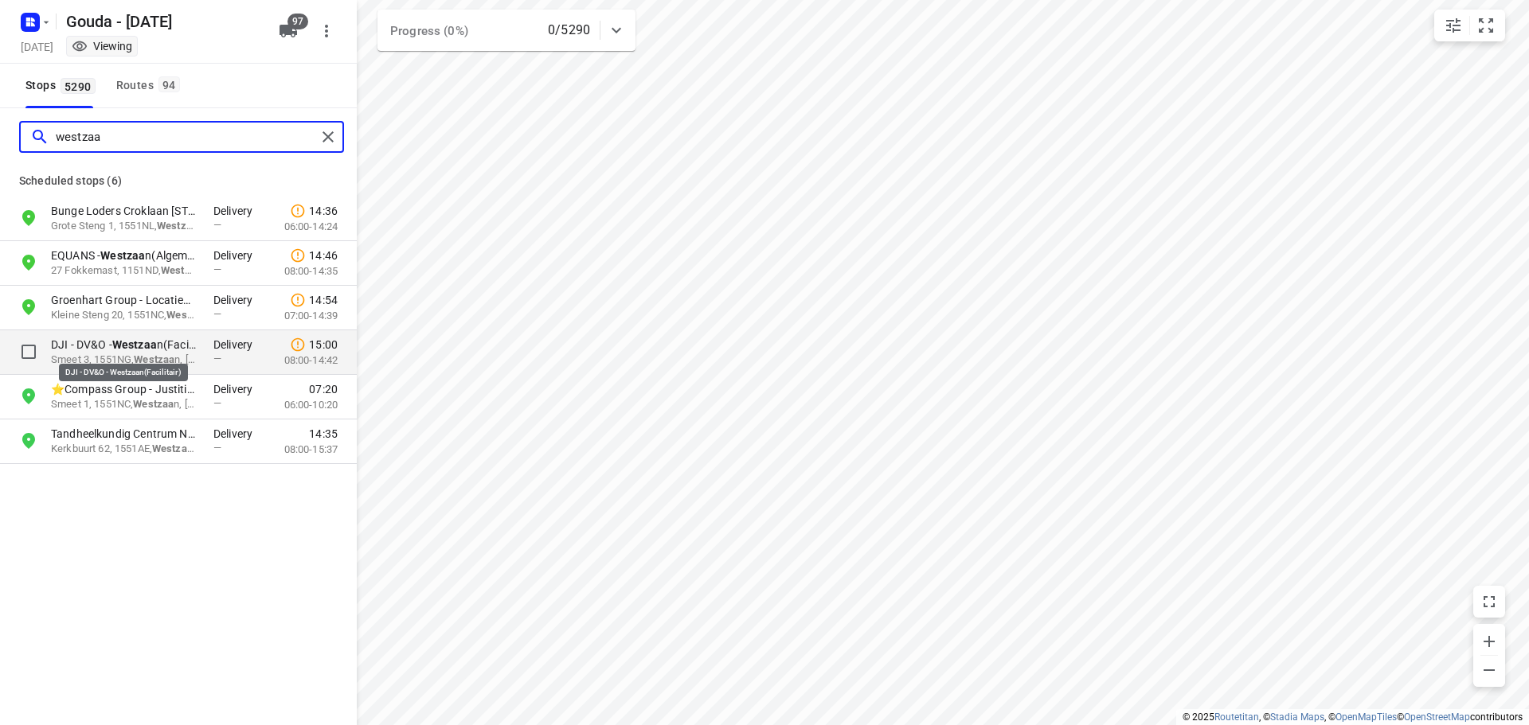
type input "westzaa"
click at [134, 342] on b "Westzaa" at bounding box center [134, 344] width 45 height 13
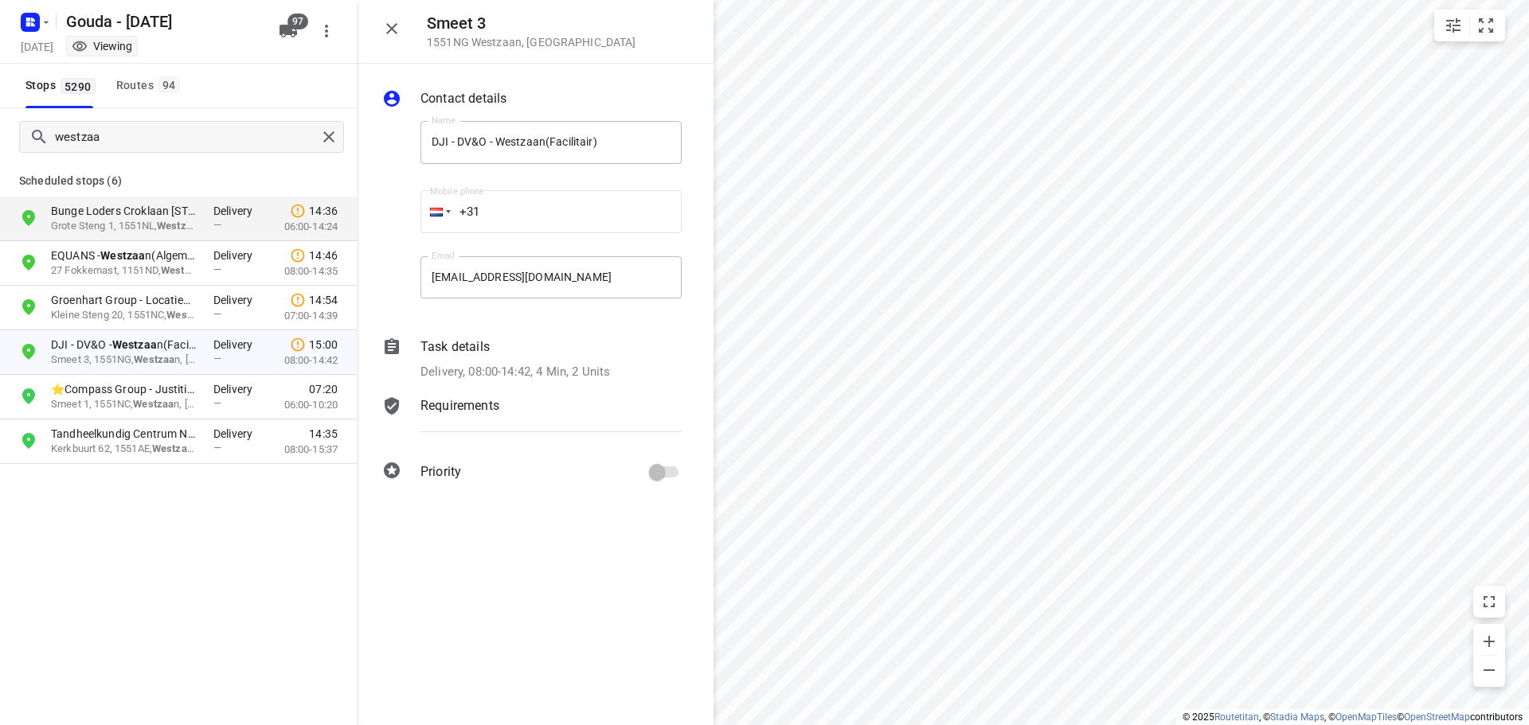
click at [488, 405] on p "Requirements" at bounding box center [459, 406] width 79 height 19
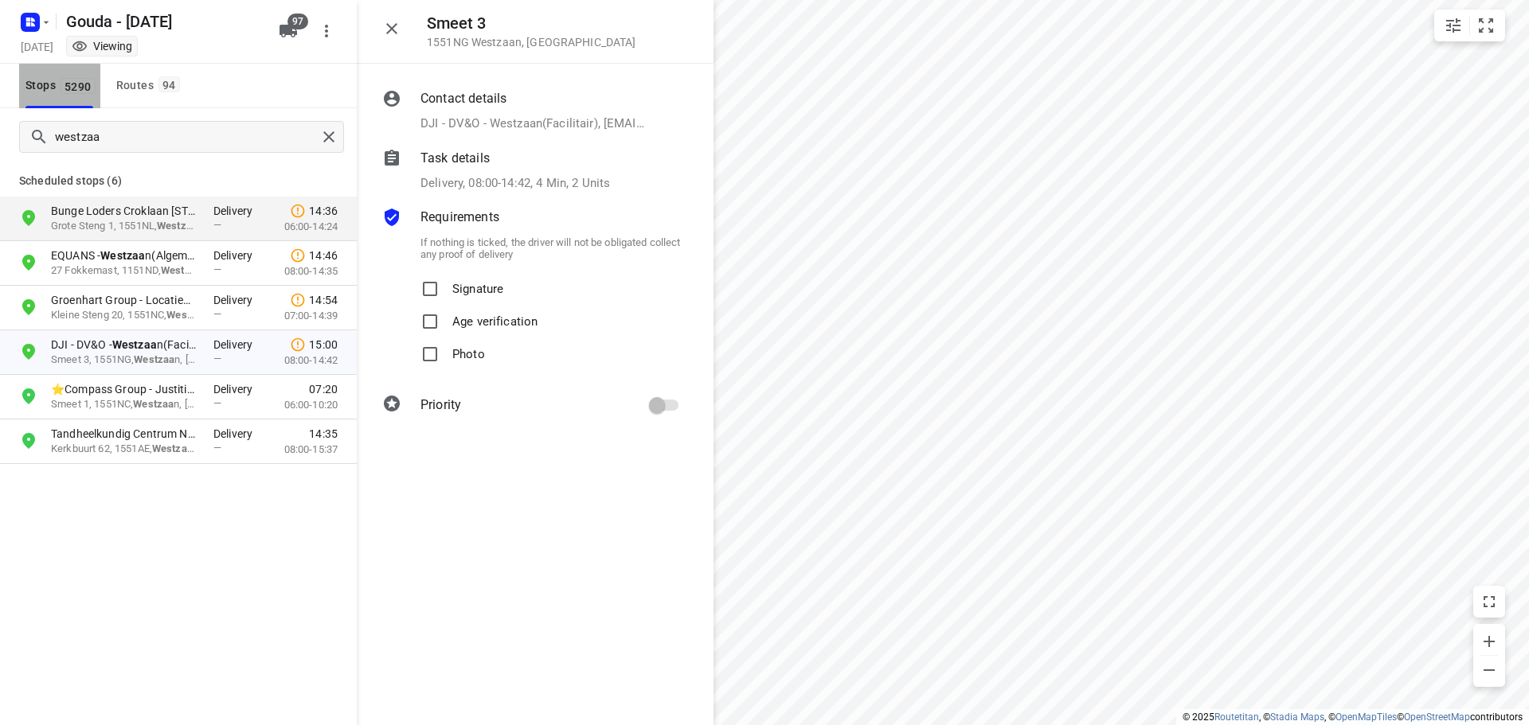
click at [29, 90] on span "Stops 5290" at bounding box center [62, 86] width 75 height 20
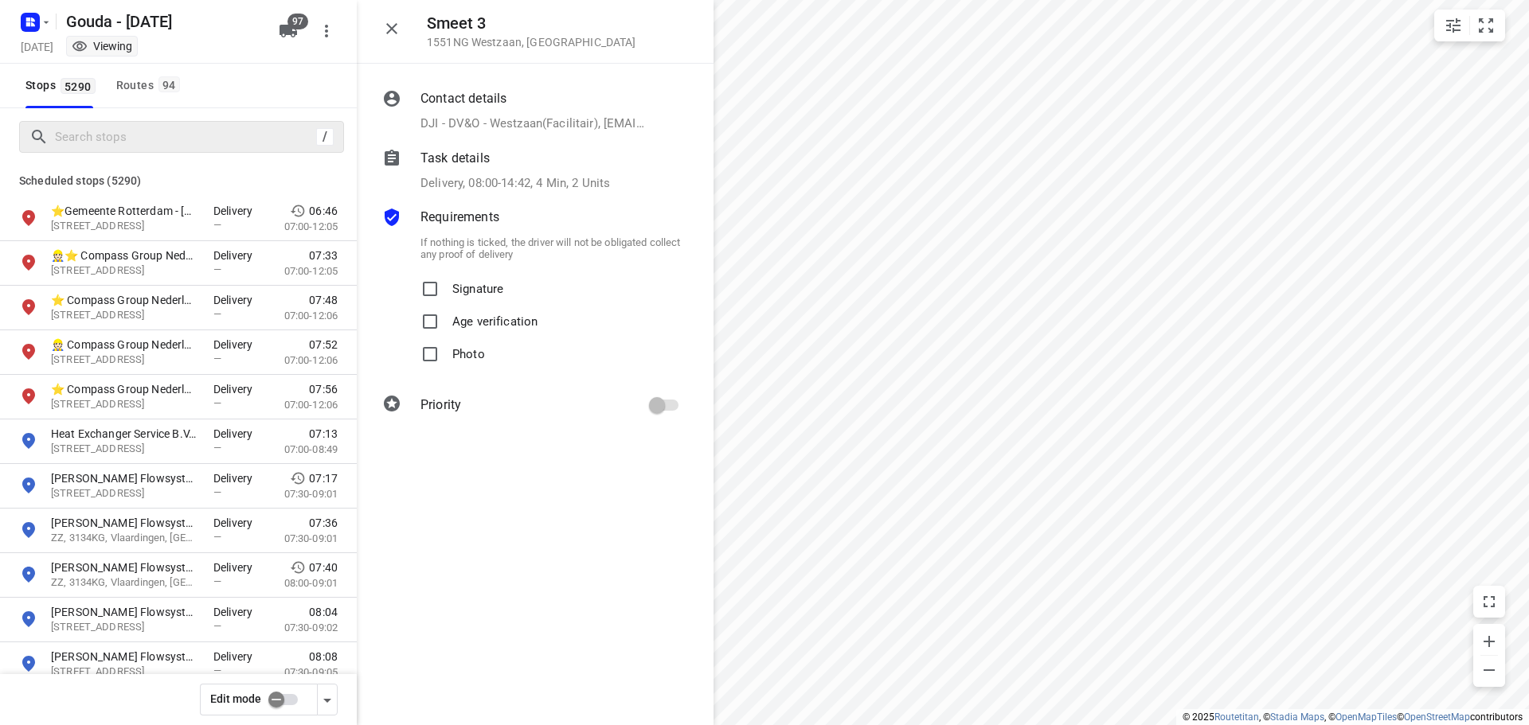
click at [287, 705] on input "checkbox" at bounding box center [276, 700] width 91 height 30
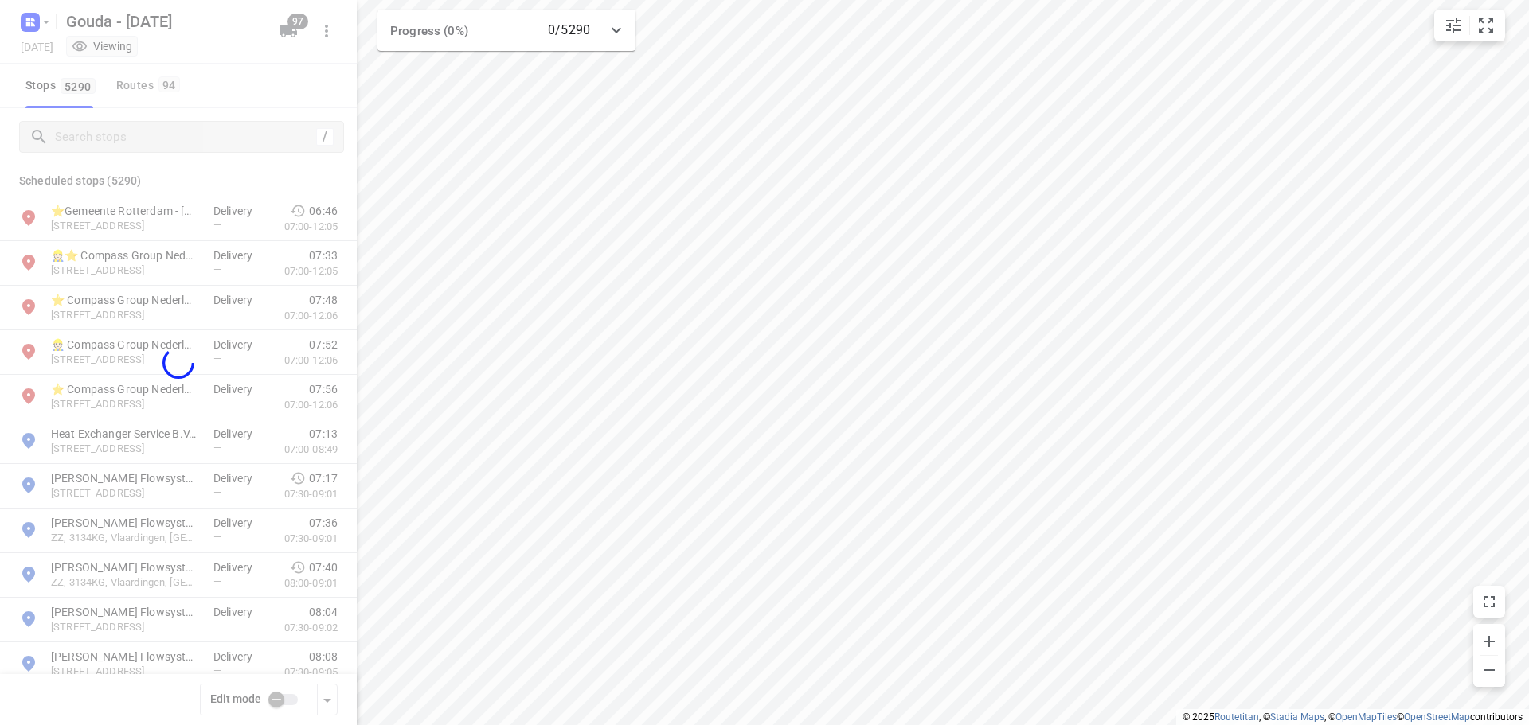
checkbox input "true"
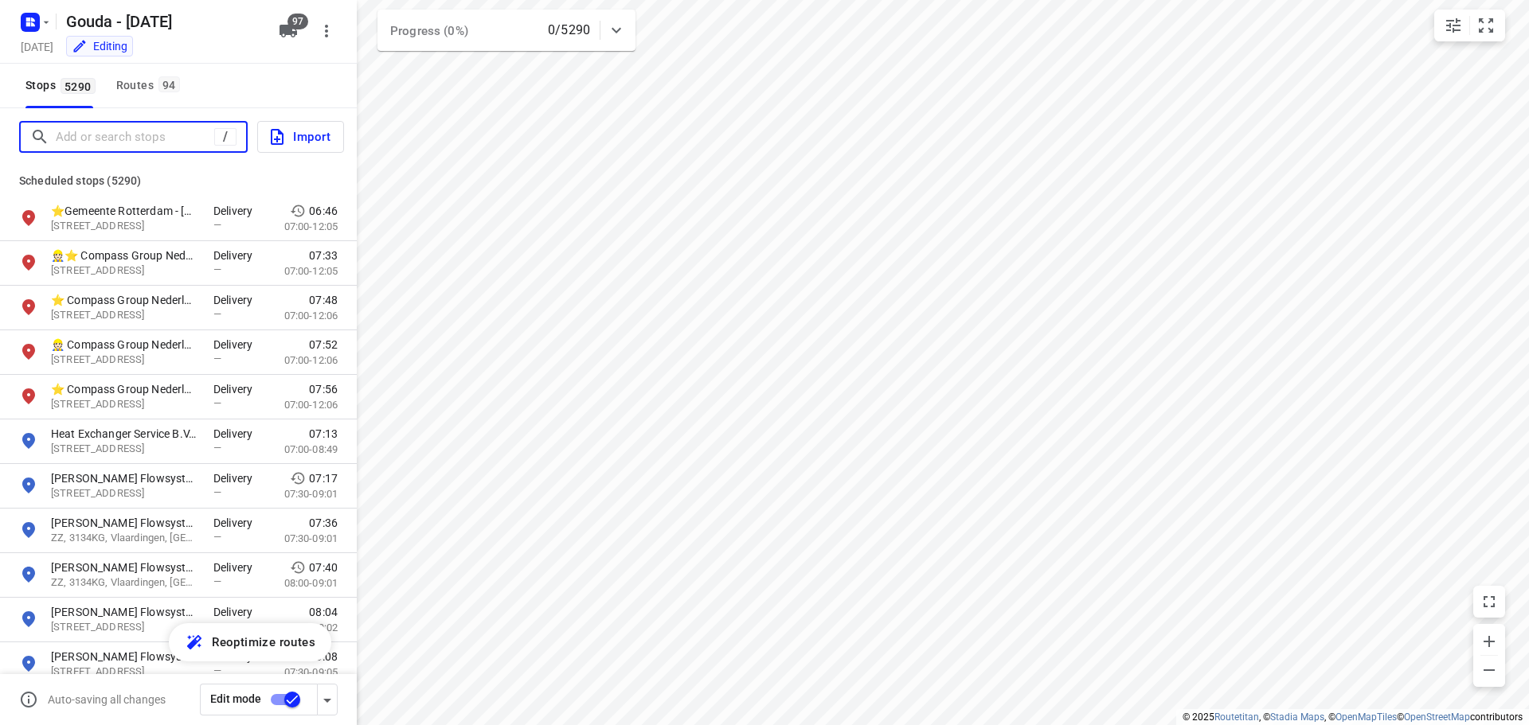
click at [84, 131] on input "Add or search stops" at bounding box center [135, 137] width 158 height 25
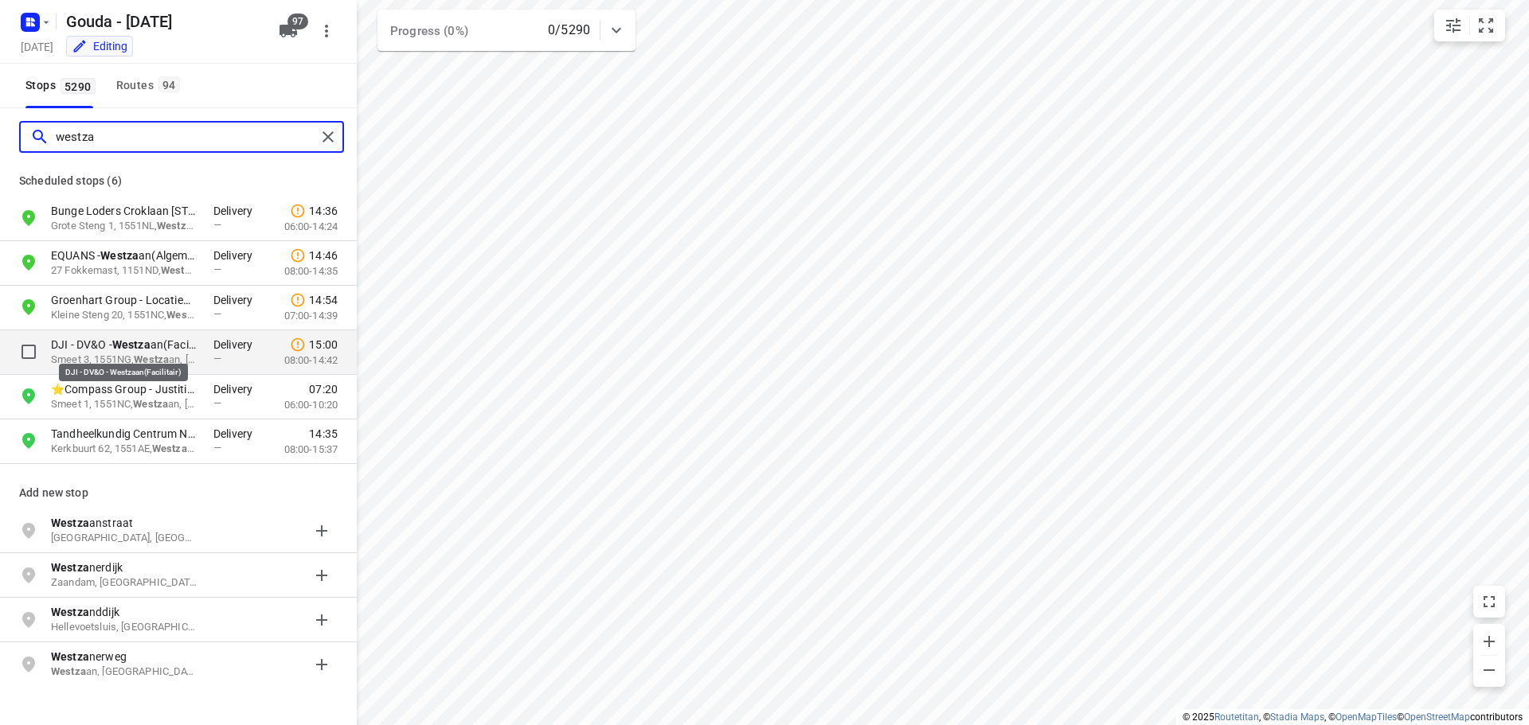
type input "westza"
click at [121, 343] on b "Westza" at bounding box center [131, 344] width 38 height 13
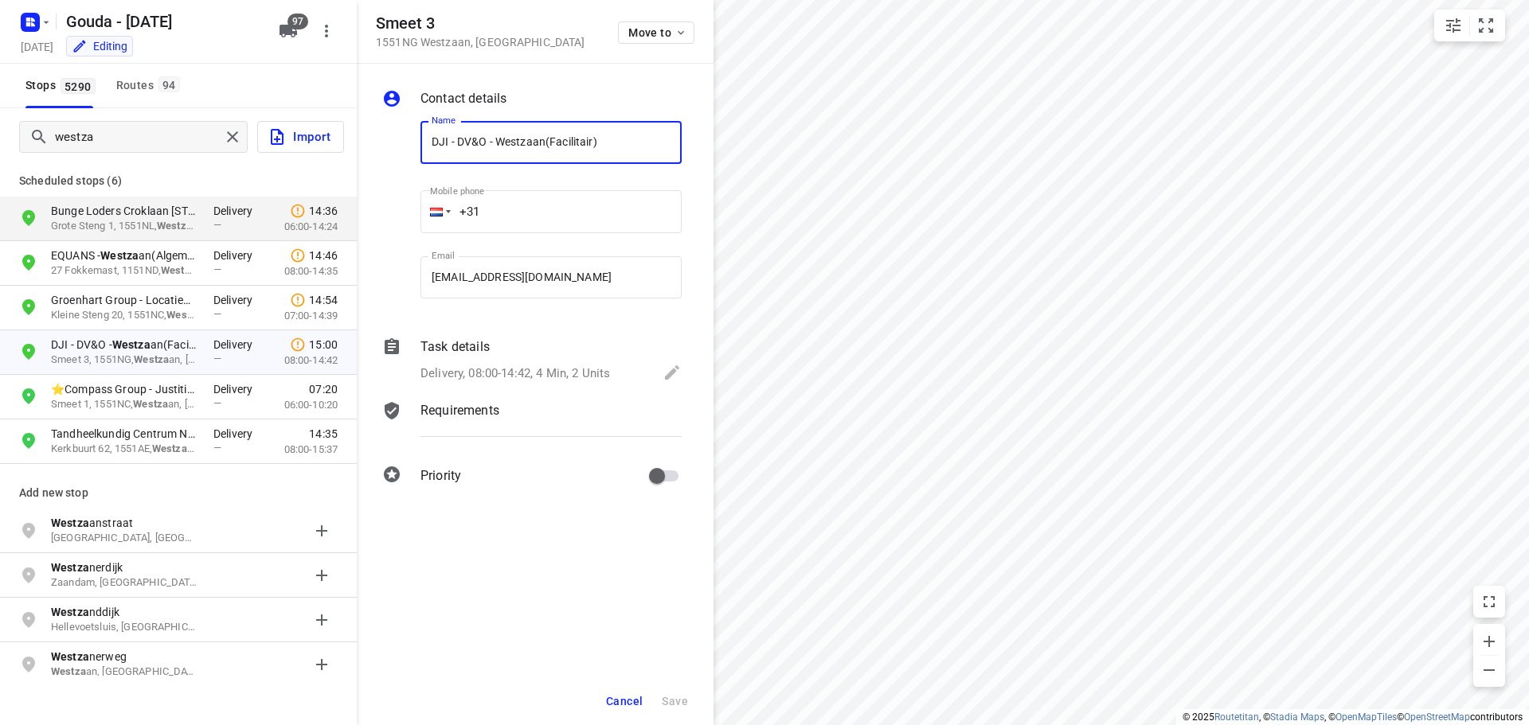
click at [506, 412] on div "Requirements" at bounding box center [550, 410] width 261 height 19
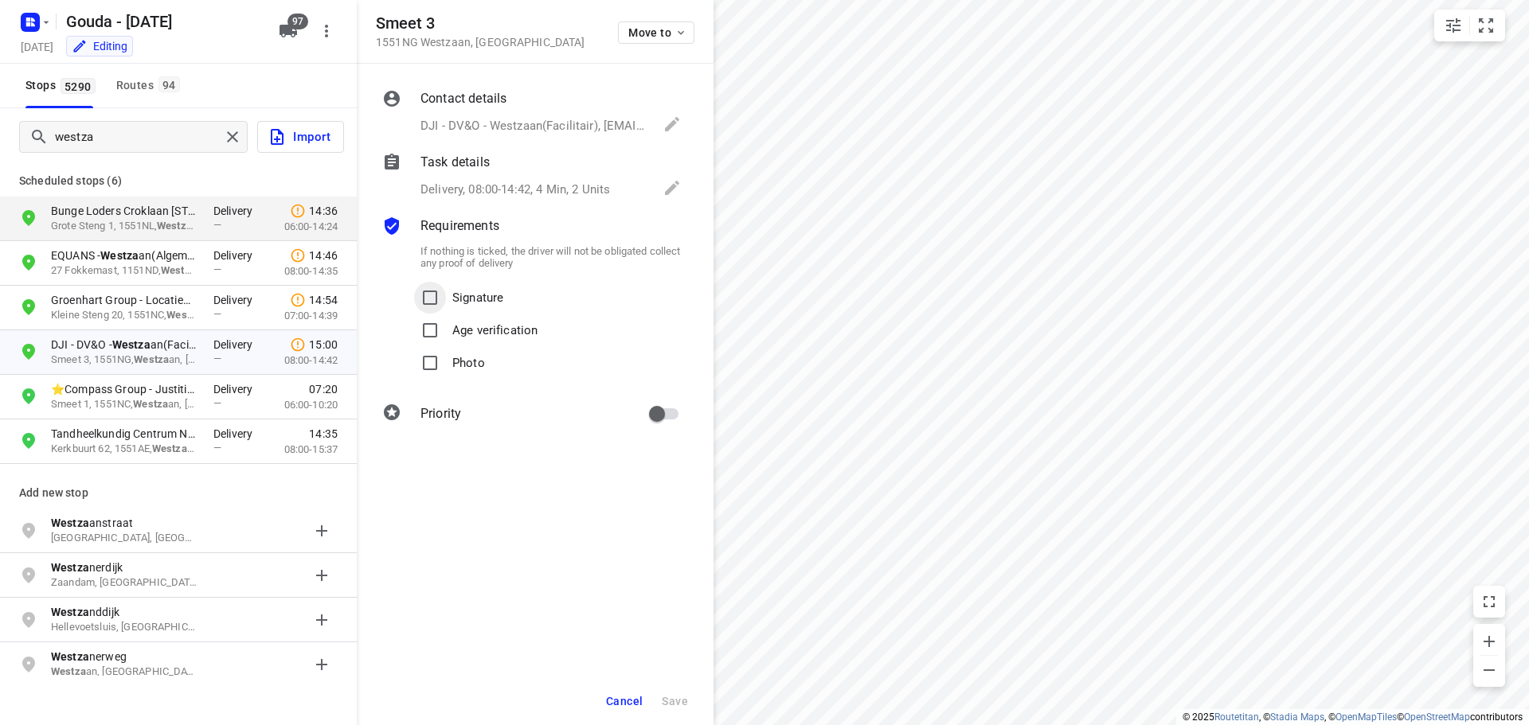
click at [434, 298] on input "Signature" at bounding box center [430, 298] width 32 height 32
checkbox input "true"
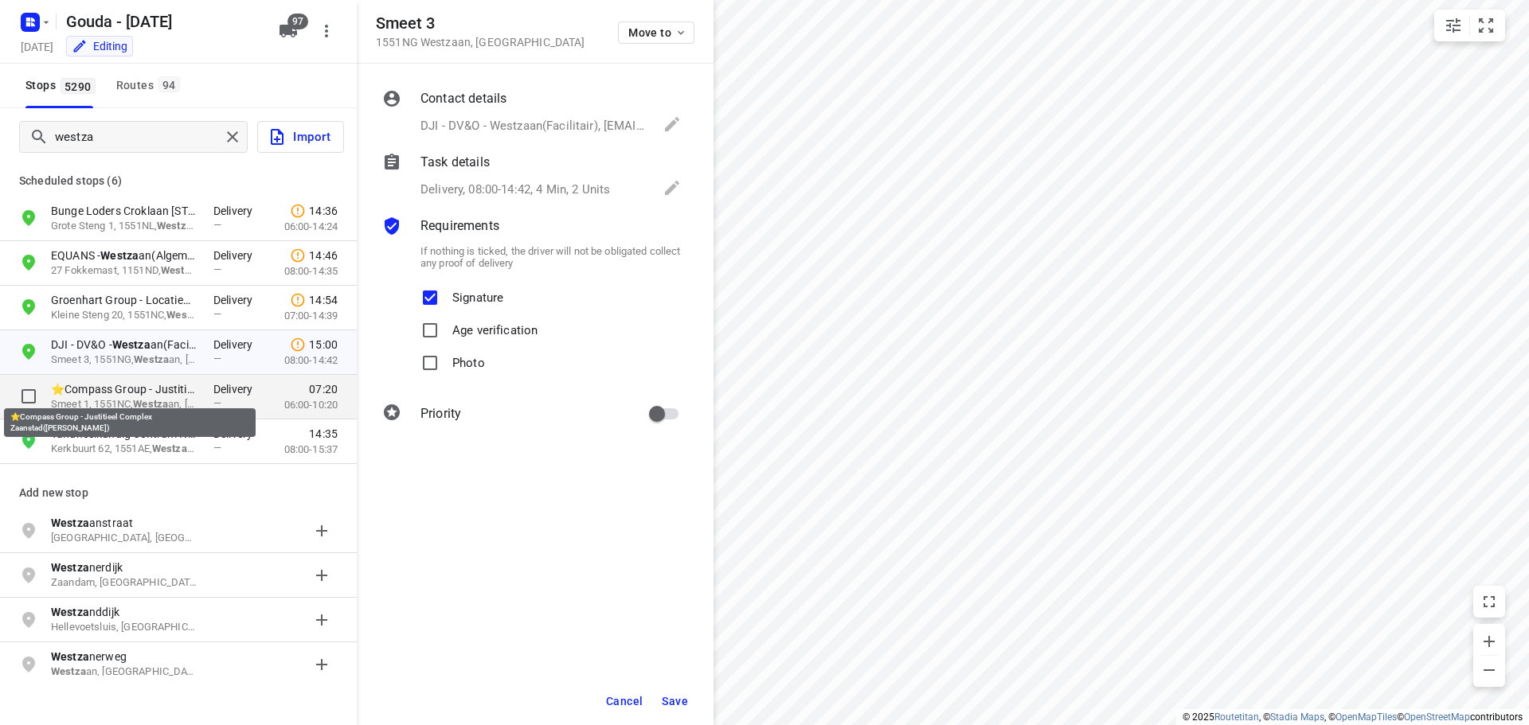
click at [80, 390] on p "⭐Compass Group - Justitieel Complex Zaanstad(Stanley Priesman)" at bounding box center [124, 389] width 147 height 16
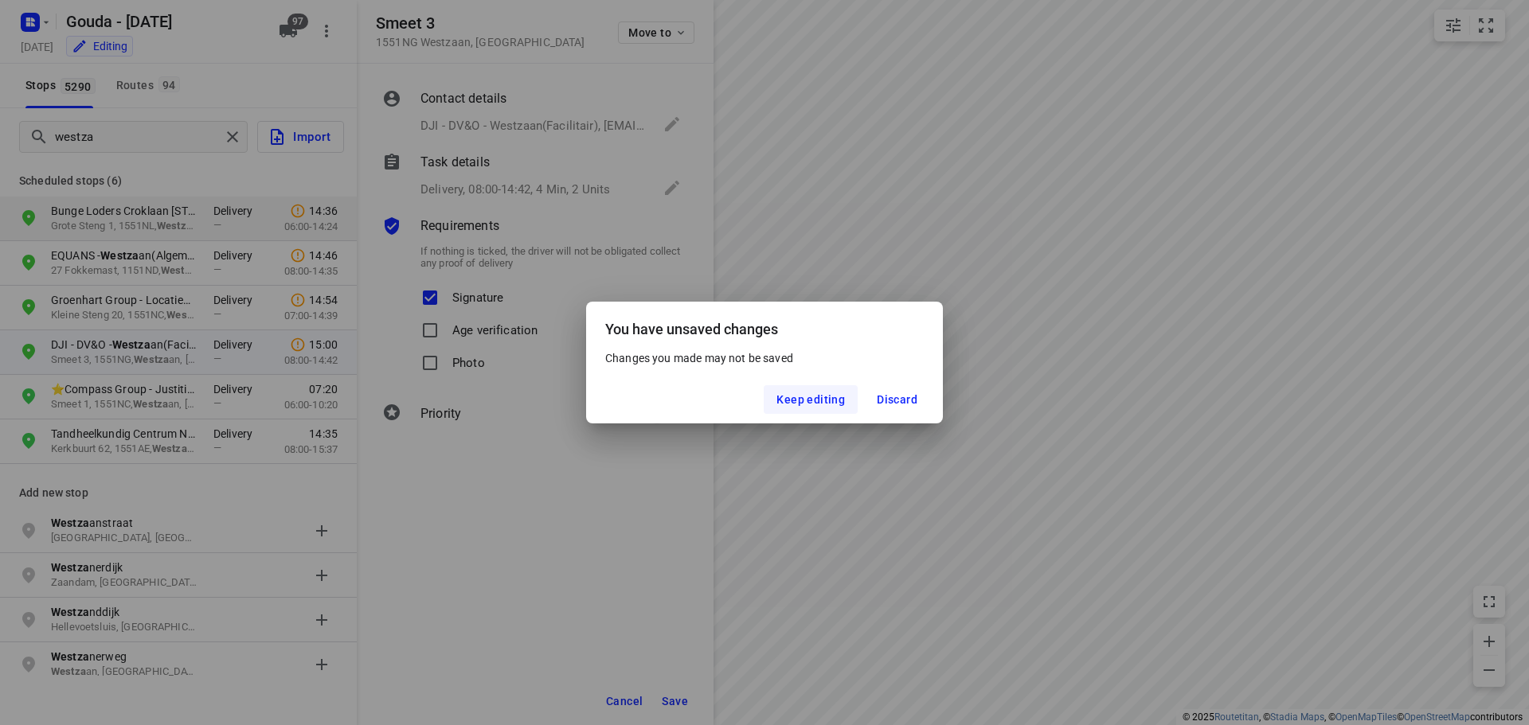
click at [811, 404] on span "Keep editing" at bounding box center [810, 399] width 68 height 13
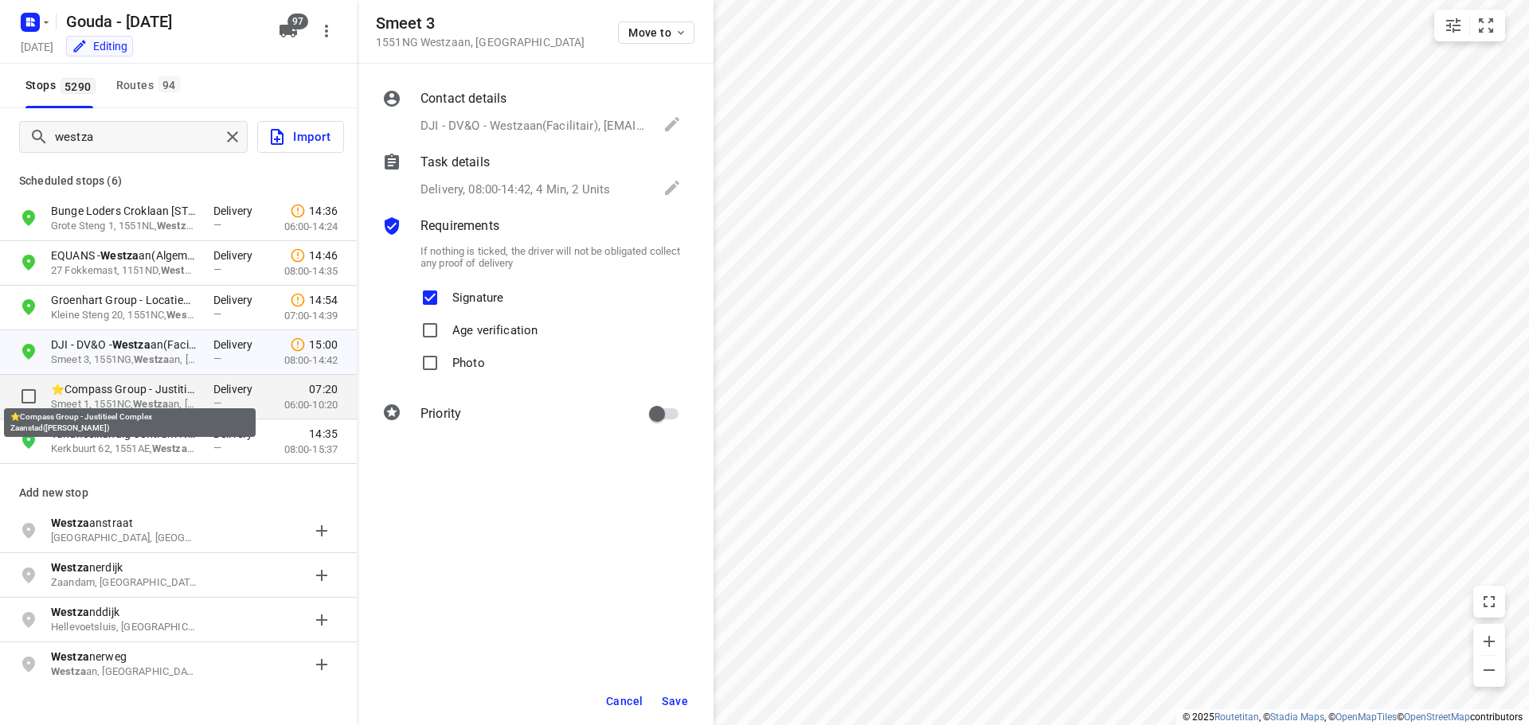
click at [138, 385] on p "⭐Compass Group - Justitieel Complex Zaanstad(Stanley Priesman)" at bounding box center [124, 389] width 147 height 16
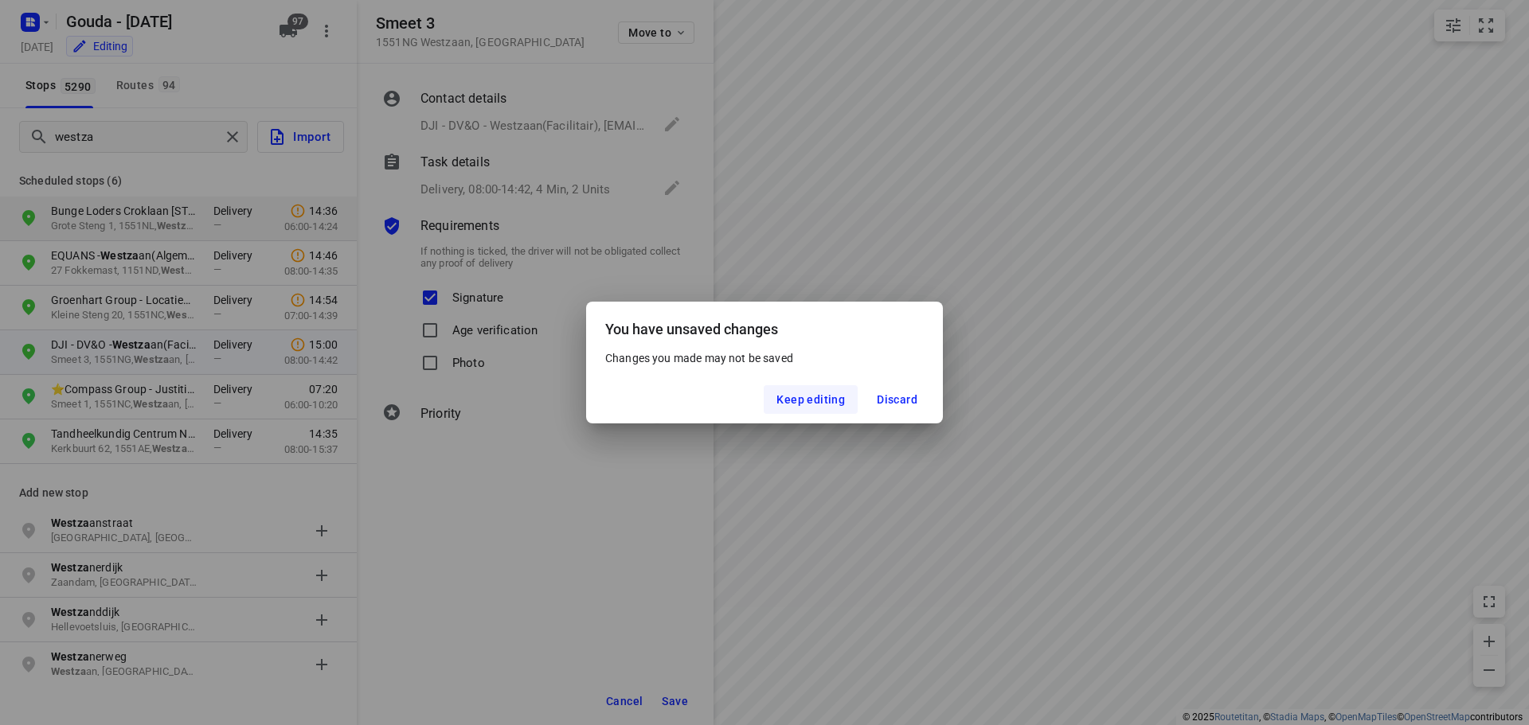
click at [816, 400] on span "Keep editing" at bounding box center [810, 399] width 68 height 13
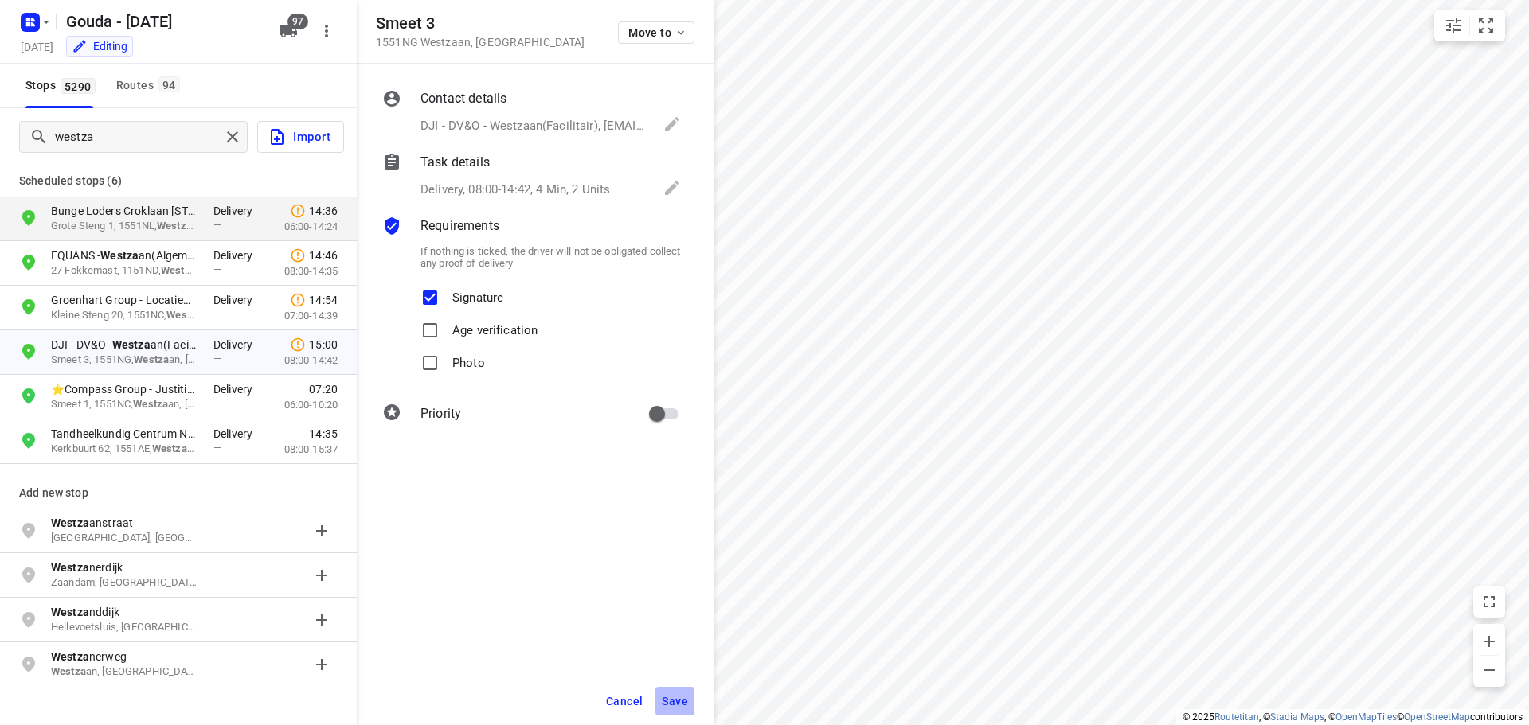
click at [683, 695] on span "Save" at bounding box center [675, 701] width 26 height 13
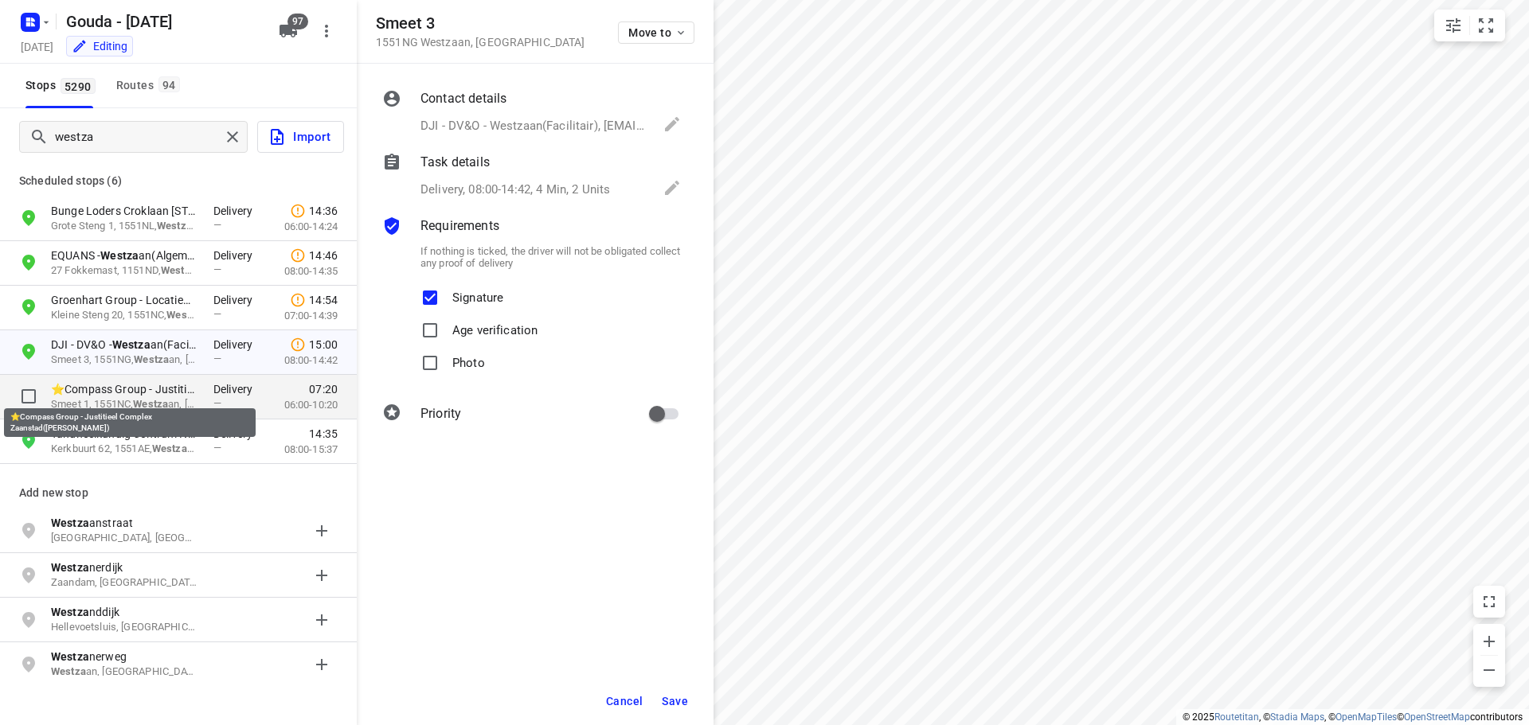
click at [159, 389] on p "⭐Compass Group - Justitieel Complex Zaanstad(Stanley Priesman)" at bounding box center [124, 389] width 147 height 16
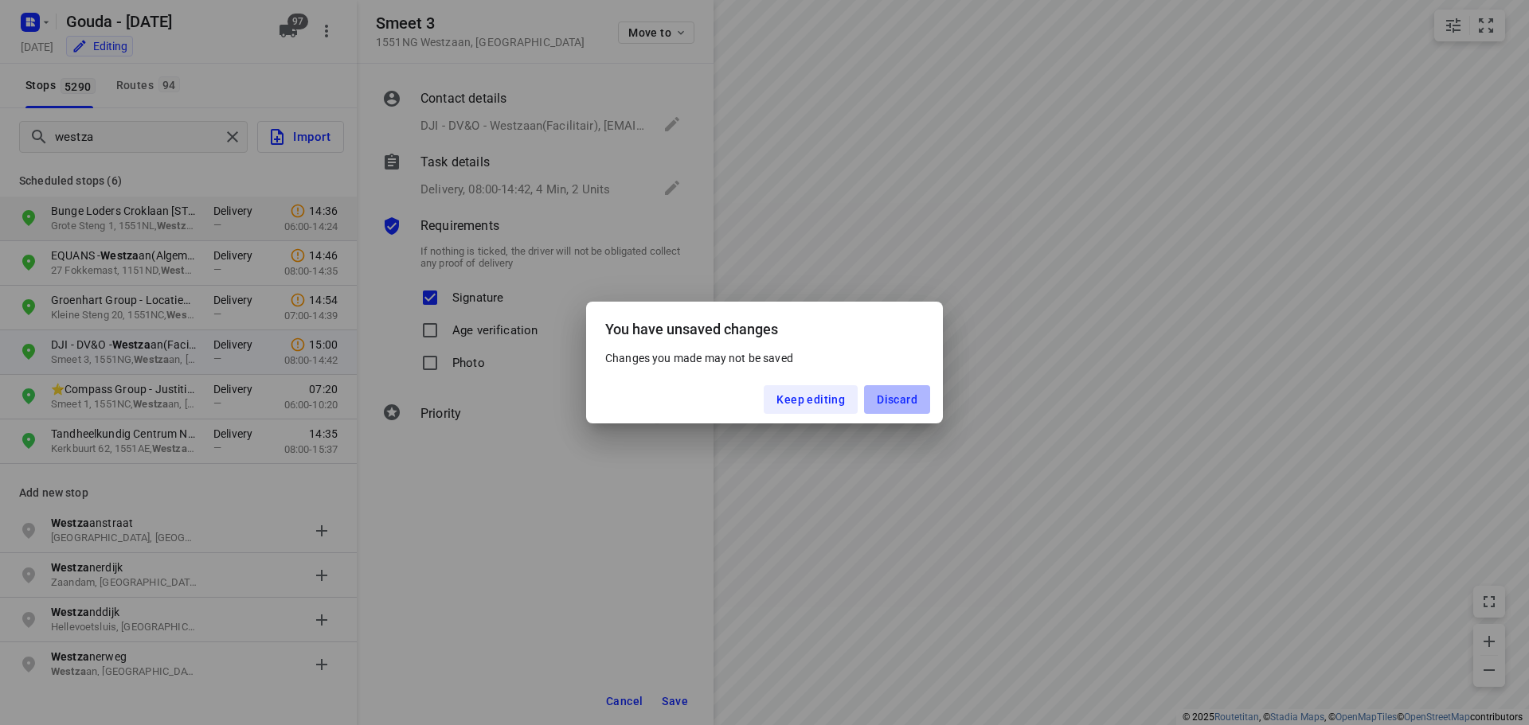
click at [895, 394] on span "Discard" at bounding box center [897, 399] width 41 height 13
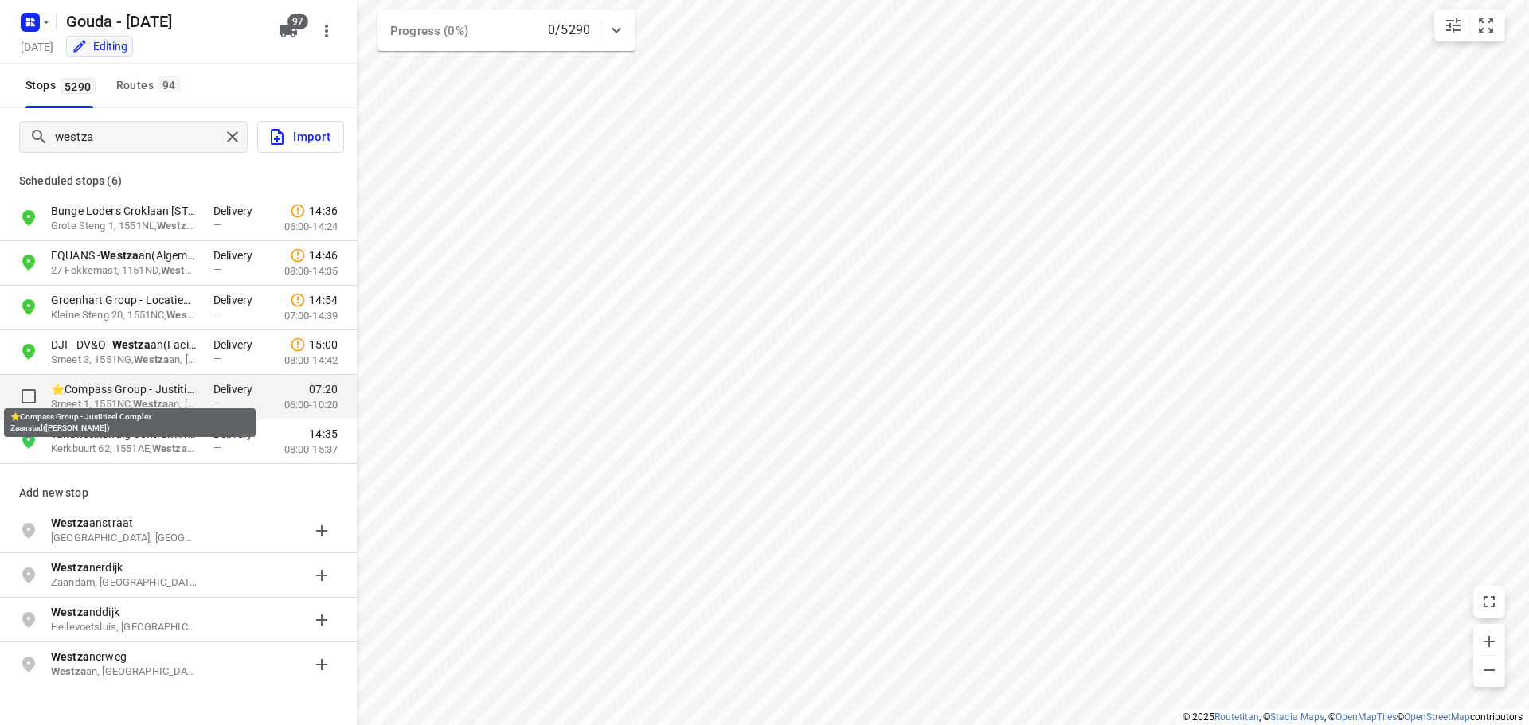
click at [127, 388] on p "⭐Compass Group - Justitieel Complex Zaanstad(Stanley Priesman)" at bounding box center [124, 389] width 147 height 16
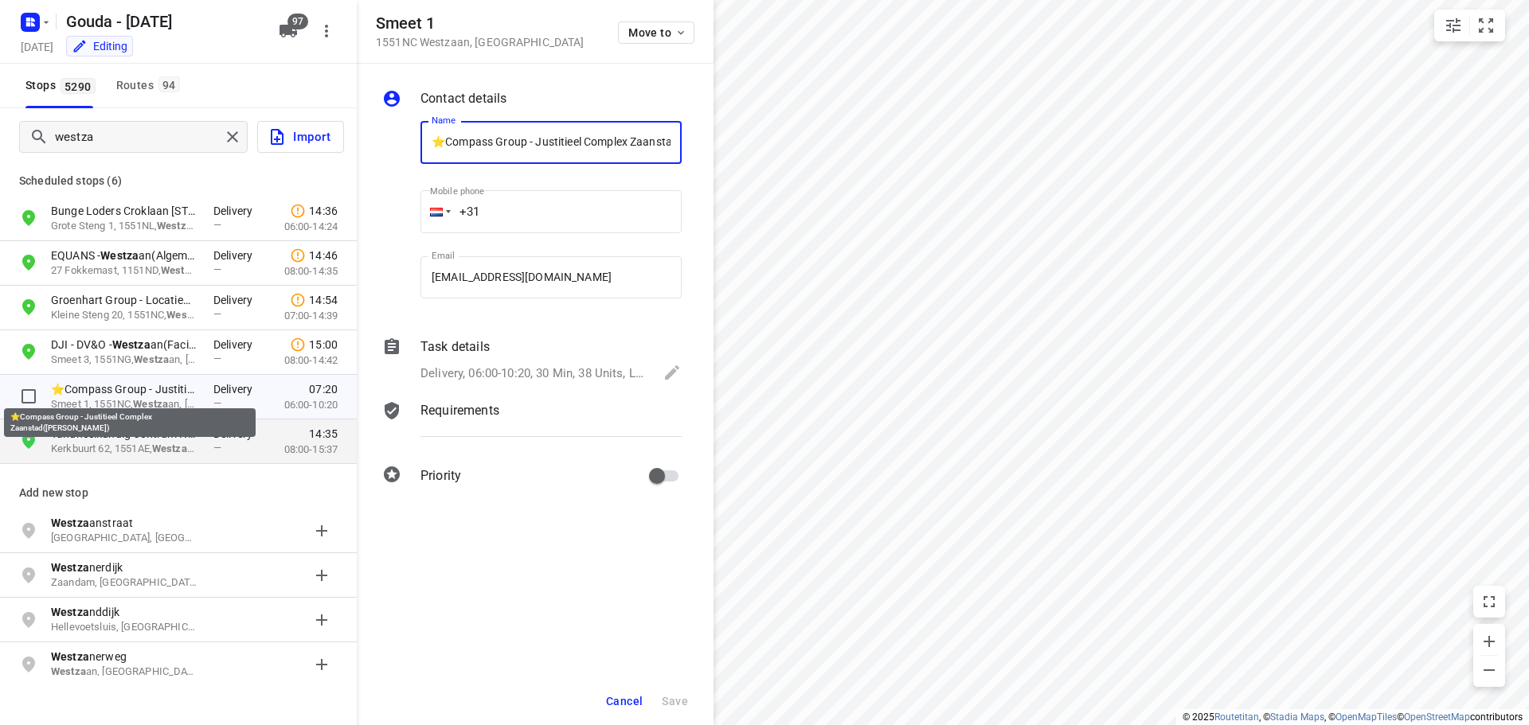
scroll to position [0, 107]
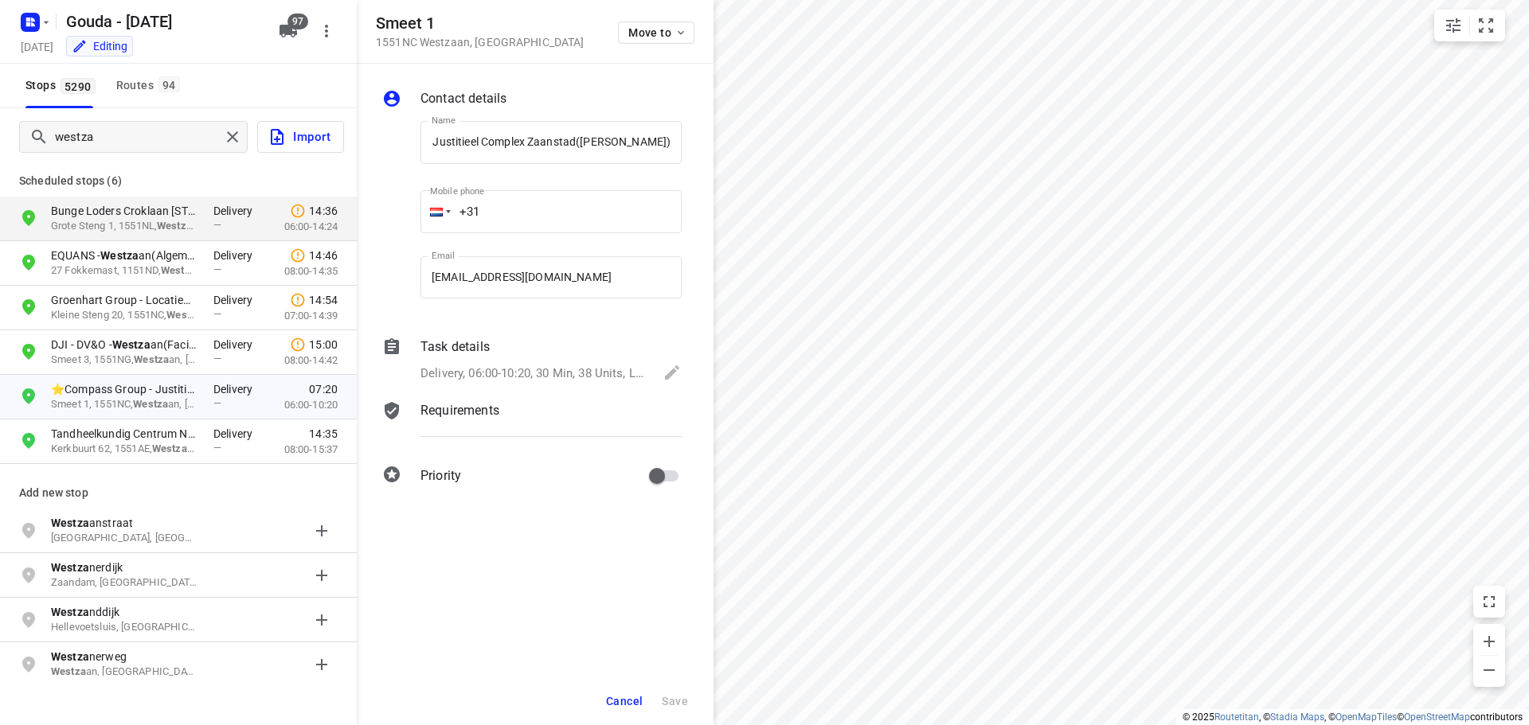
click at [486, 398] on div "Requirements" at bounding box center [551, 425] width 268 height 54
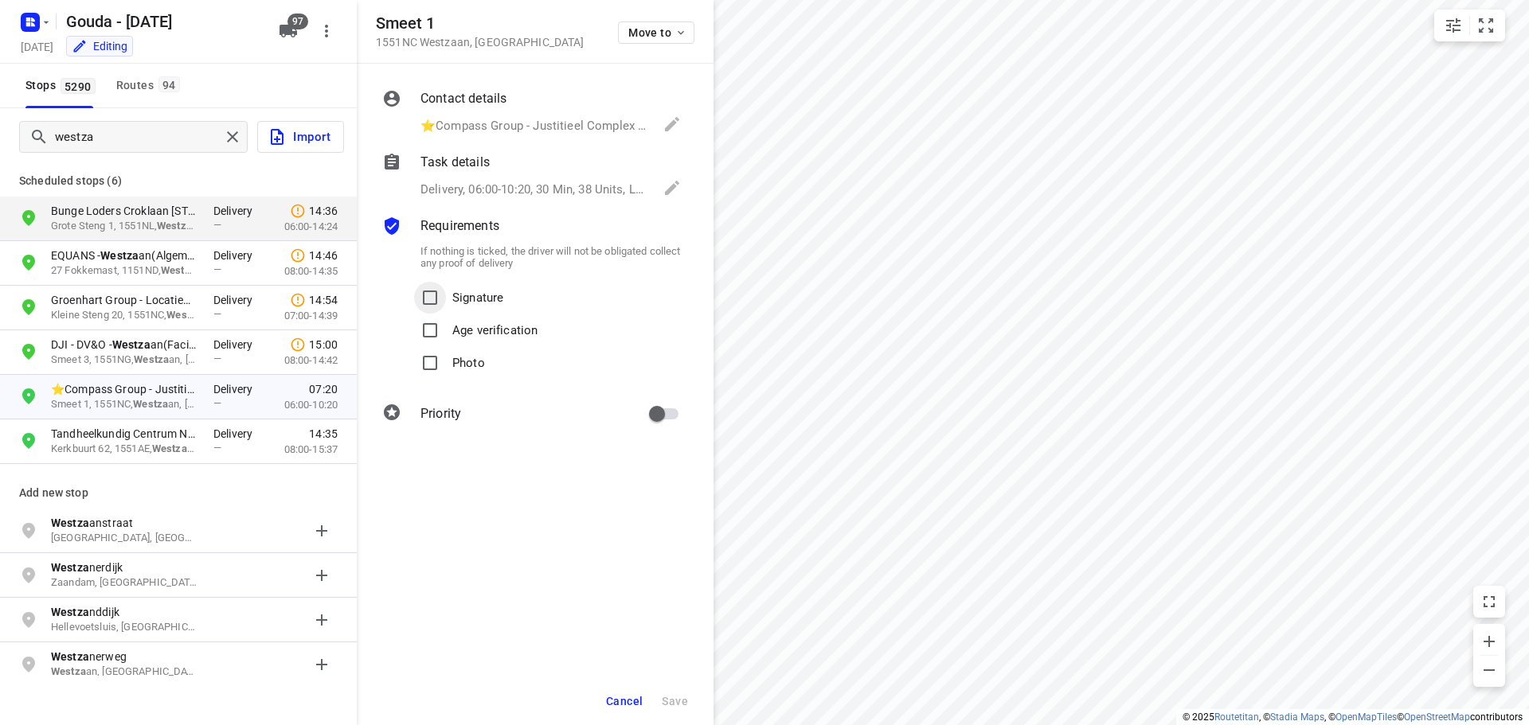
click at [442, 290] on input "Signature" at bounding box center [430, 298] width 32 height 32
checkbox input "true"
click at [678, 702] on span "Save" at bounding box center [675, 701] width 26 height 13
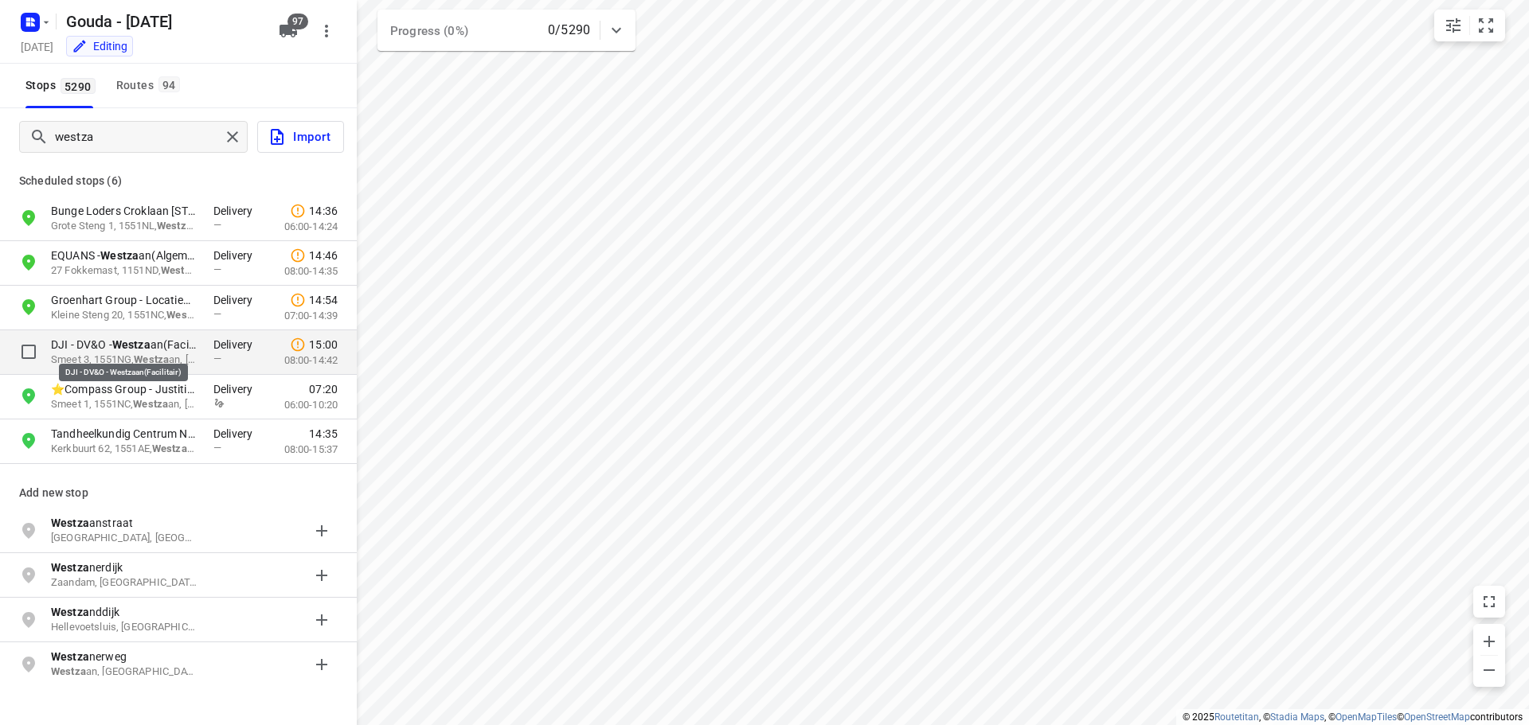
click at [138, 346] on b "Westza" at bounding box center [131, 344] width 38 height 13
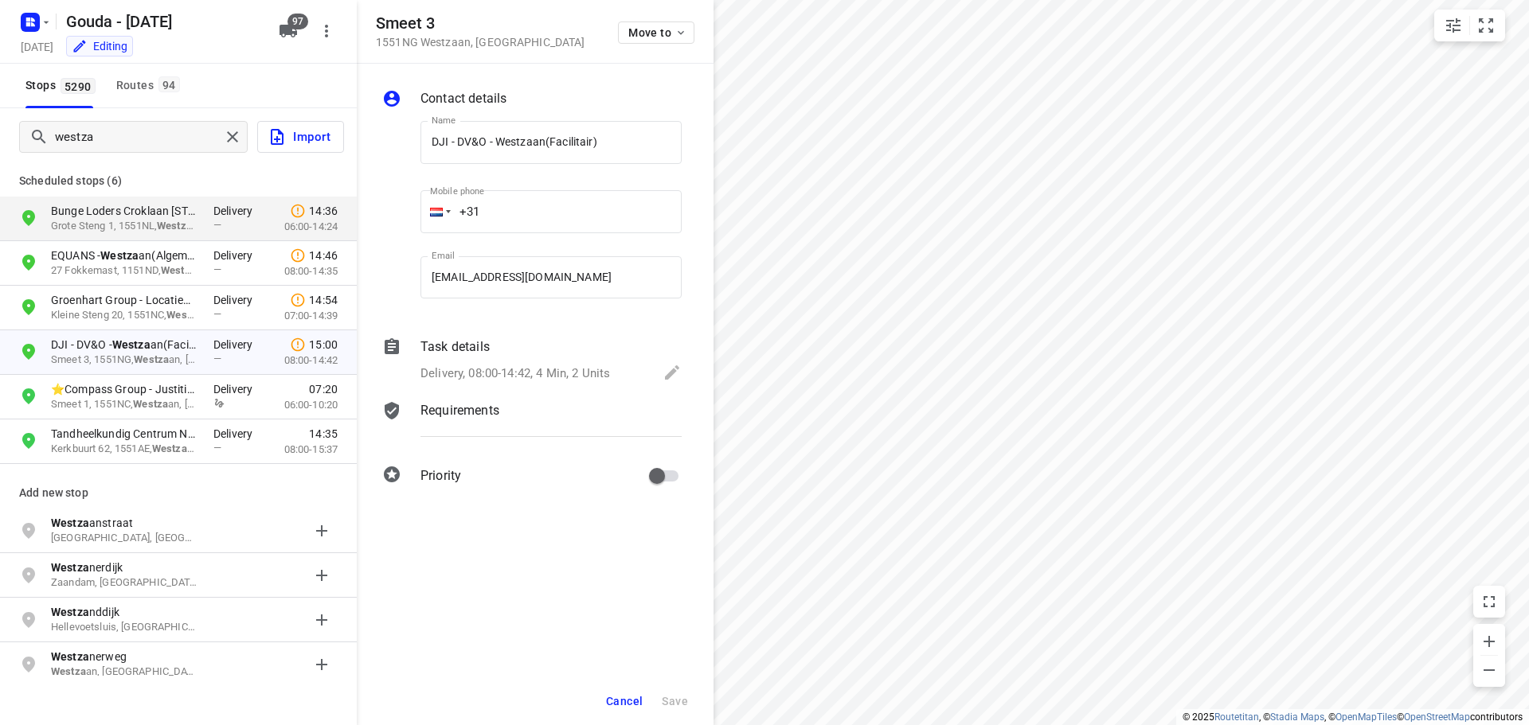
click at [506, 406] on div "Requirements" at bounding box center [550, 410] width 261 height 19
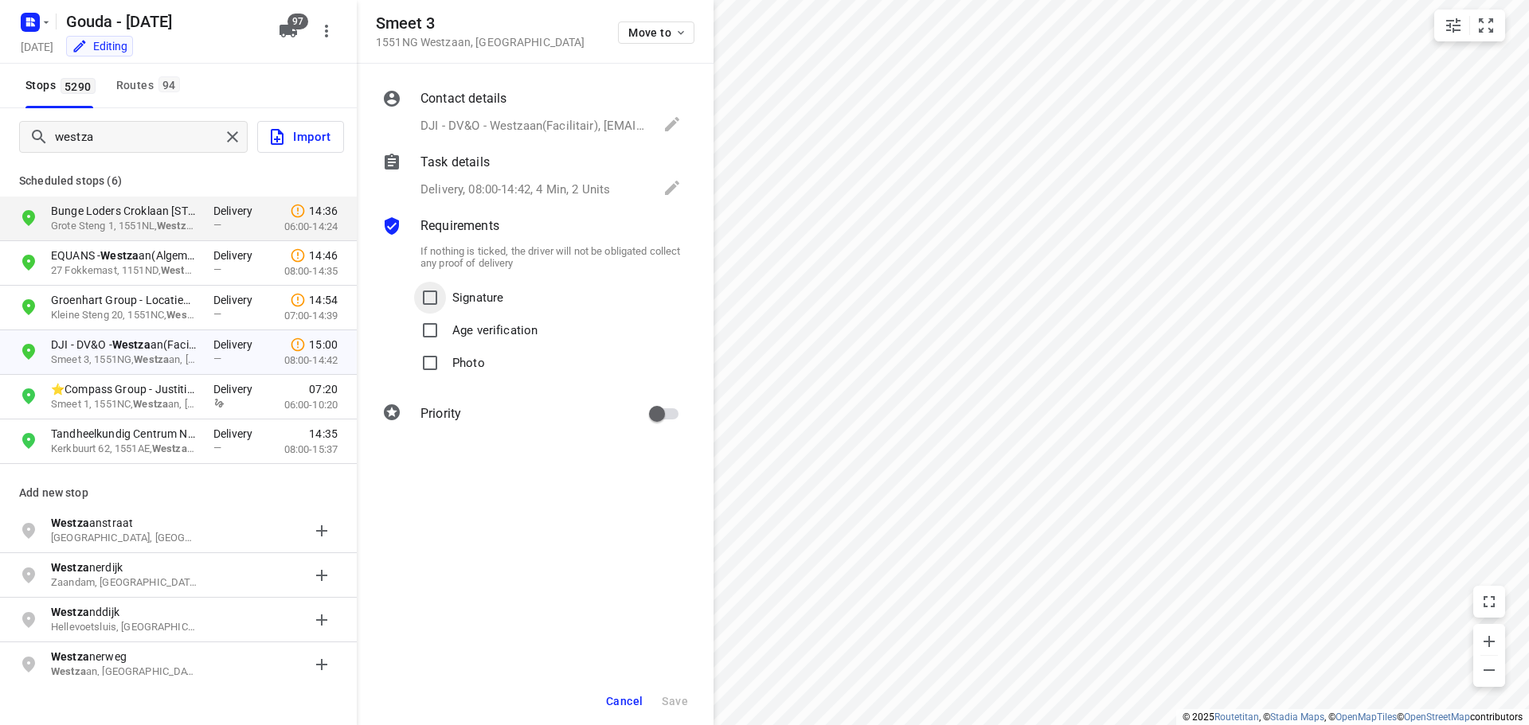
click at [429, 302] on input "Signature" at bounding box center [430, 298] width 32 height 32
checkbox input "true"
click at [677, 697] on span "Save" at bounding box center [675, 701] width 26 height 13
click at [678, 698] on span "Save" at bounding box center [675, 701] width 26 height 13
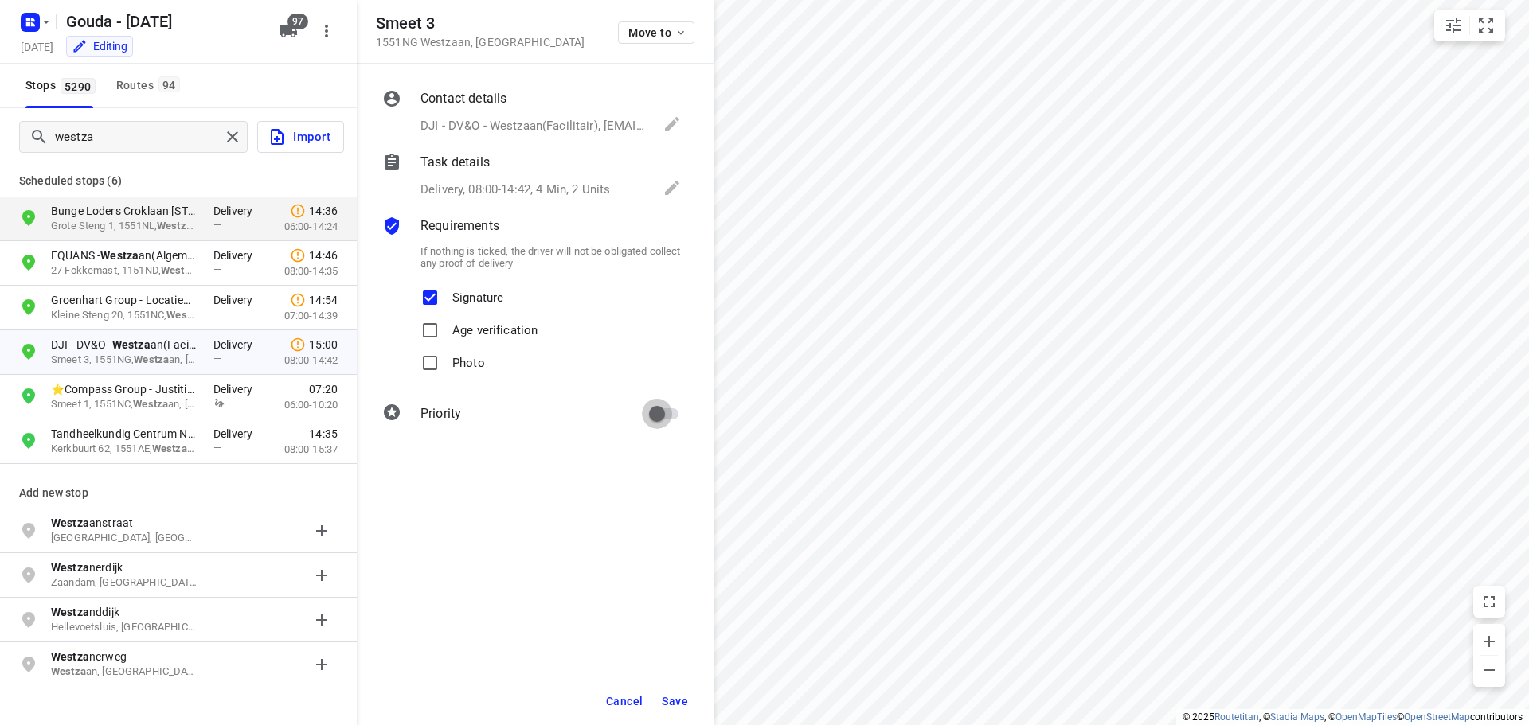
click at [666, 418] on input "primary checkbox" at bounding box center [656, 414] width 91 height 30
checkbox input "true"
click at [678, 701] on span "Save" at bounding box center [675, 701] width 26 height 13
click at [605, 703] on button "Cancel" at bounding box center [624, 701] width 49 height 29
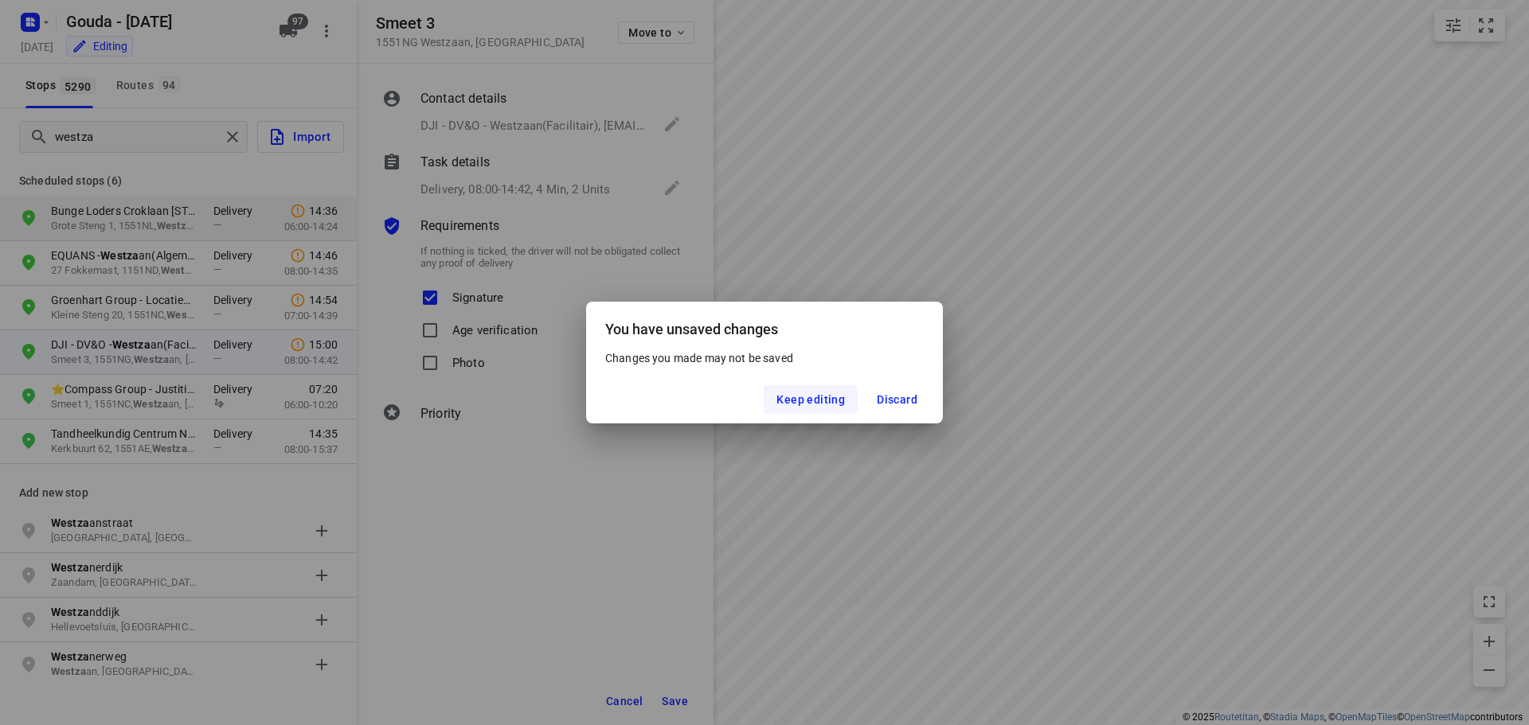
click at [802, 404] on span "Keep editing" at bounding box center [810, 399] width 68 height 13
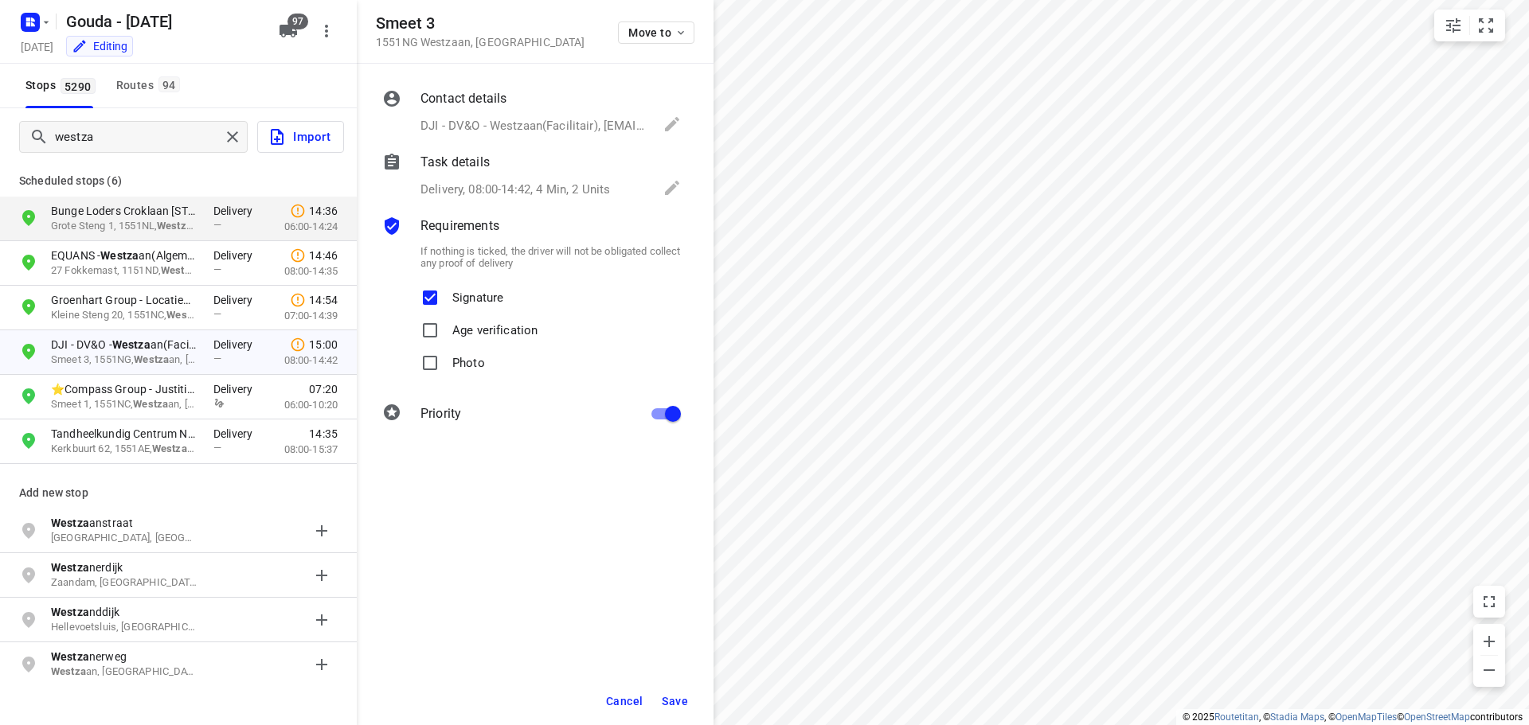
click at [682, 709] on button "Save" at bounding box center [674, 701] width 39 height 29
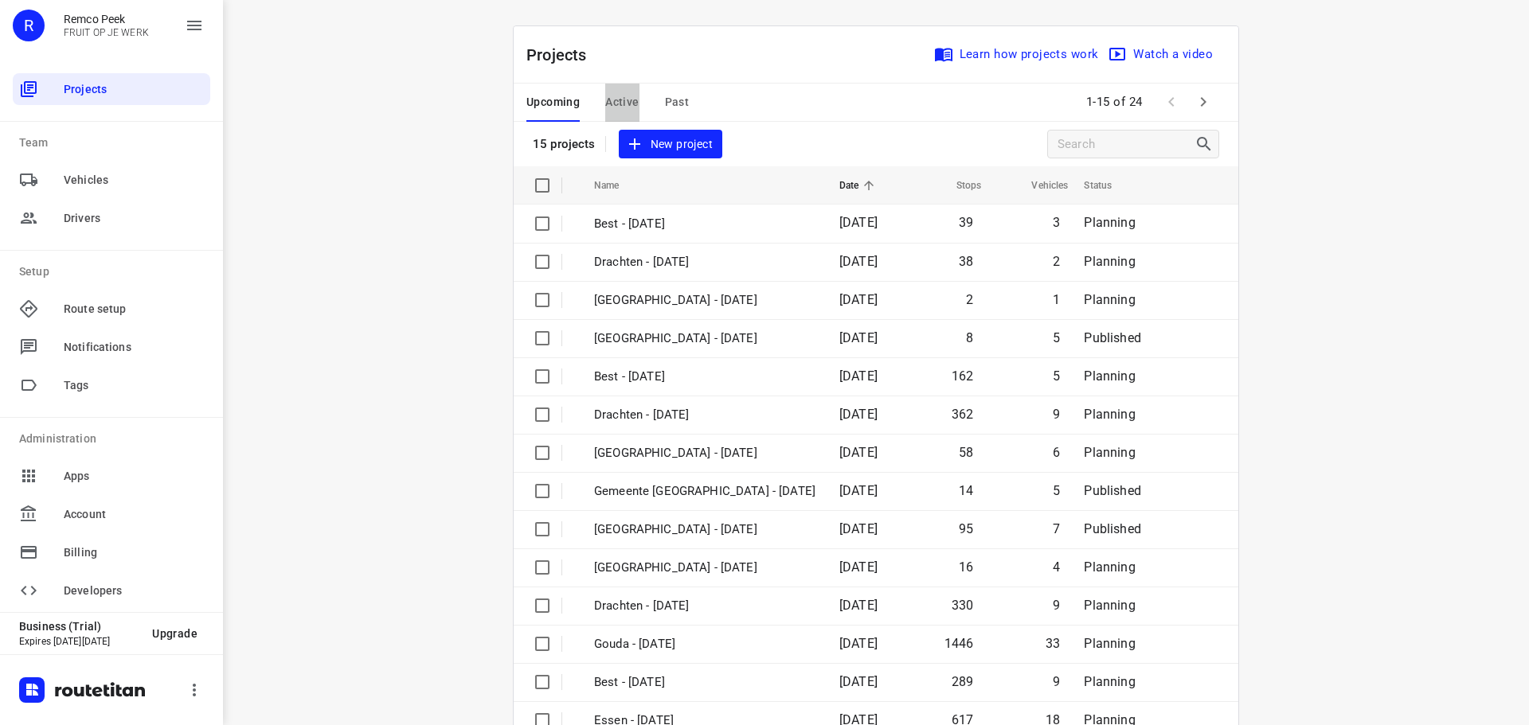
click at [619, 107] on span "Active" at bounding box center [621, 102] width 33 height 20
